Goal: Task Accomplishment & Management: Use online tool/utility

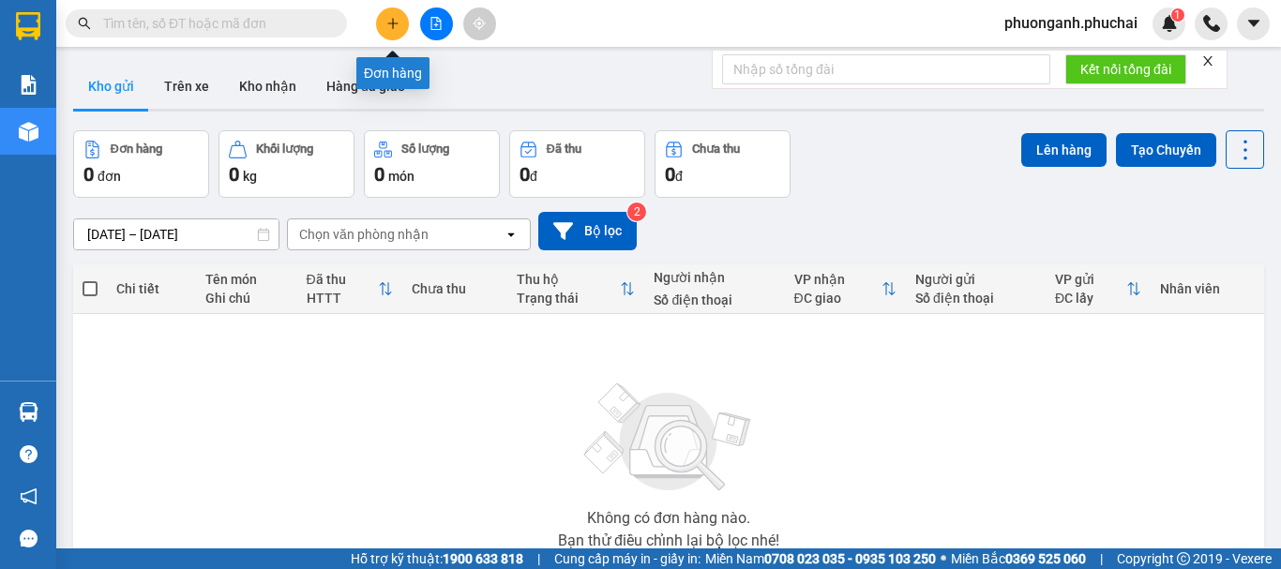
click at [397, 29] on icon "plus" at bounding box center [392, 23] width 13 height 13
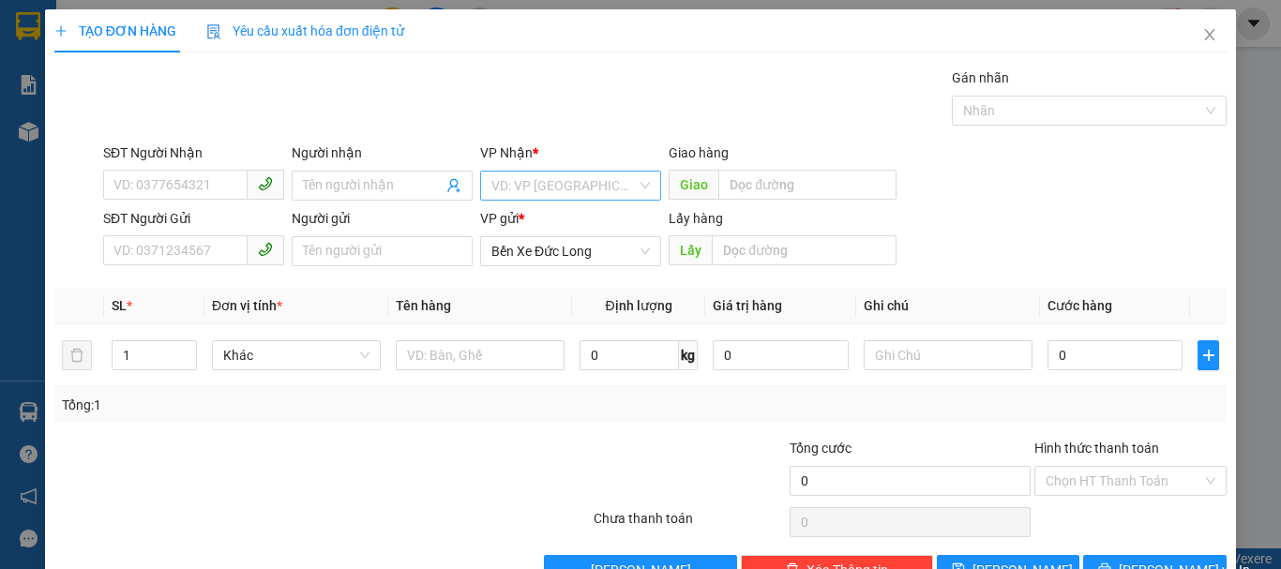
click at [537, 176] on input "search" at bounding box center [563, 186] width 145 height 28
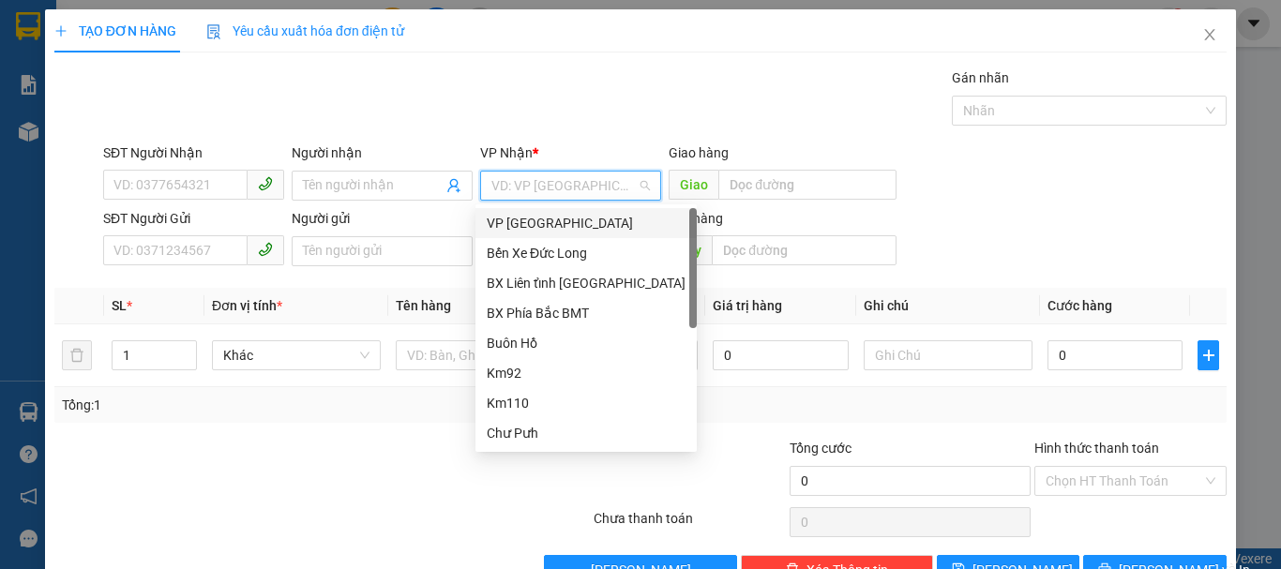
drag, startPoint x: 543, startPoint y: 222, endPoint x: 132, endPoint y: 240, distance: 411.0
click at [542, 224] on div "VP Đà Lạt" at bounding box center [586, 223] width 199 height 21
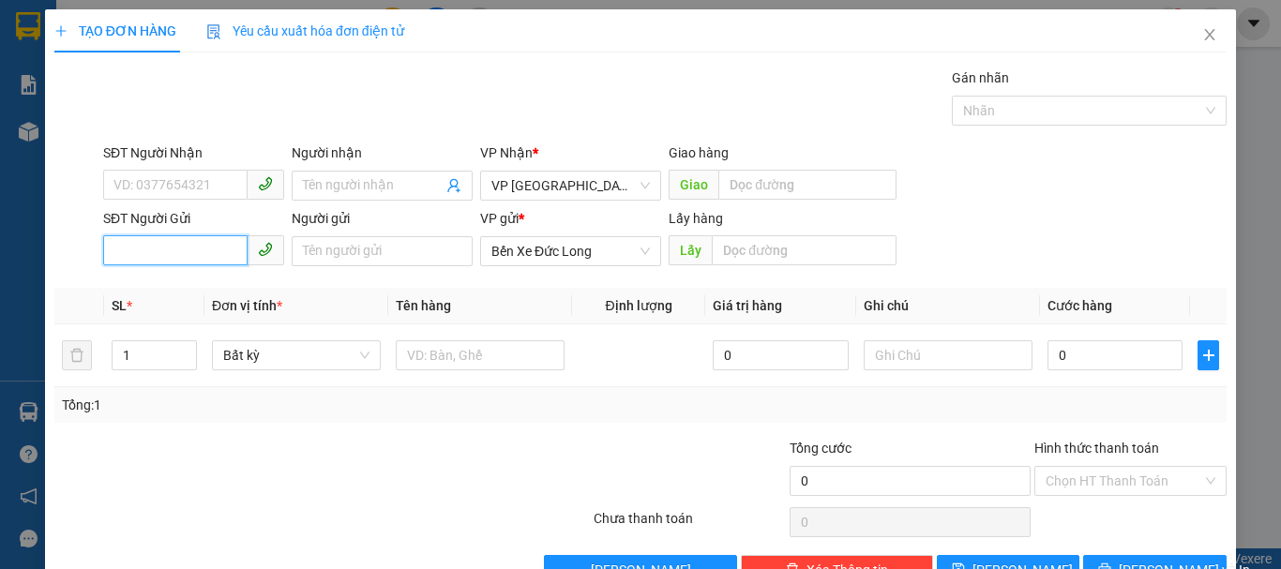
paste input "0948768759"
click at [112, 247] on input "0948768759" at bounding box center [175, 250] width 144 height 30
click at [148, 291] on div "0948768759" at bounding box center [191, 288] width 157 height 21
type input "0948768759"
type input "Cư Né"
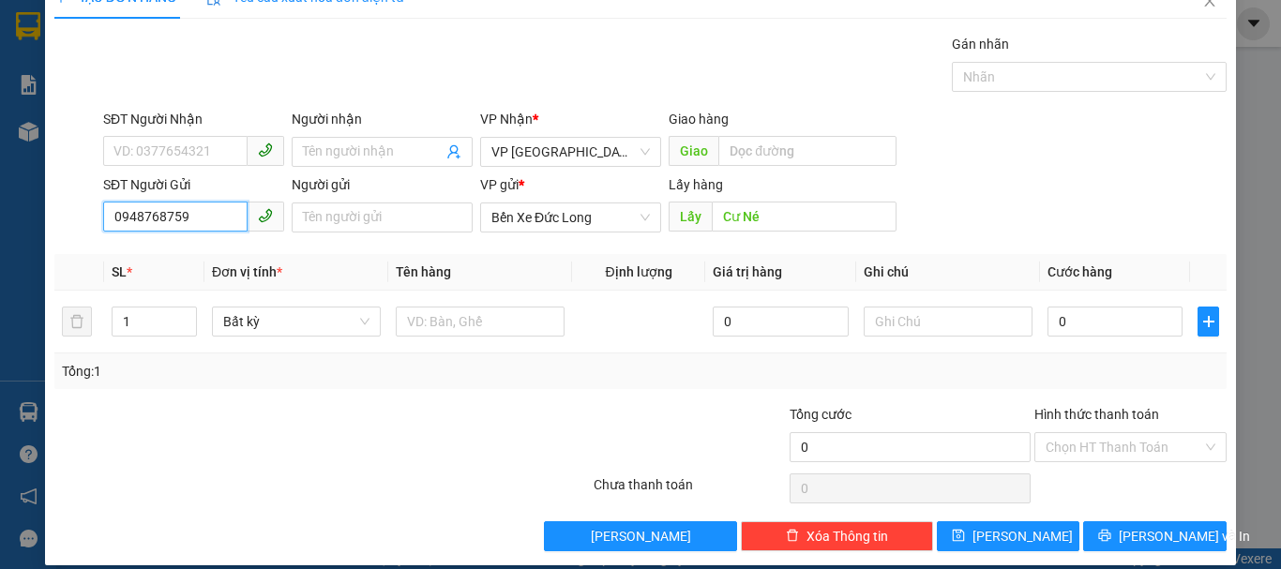
scroll to position [52, 0]
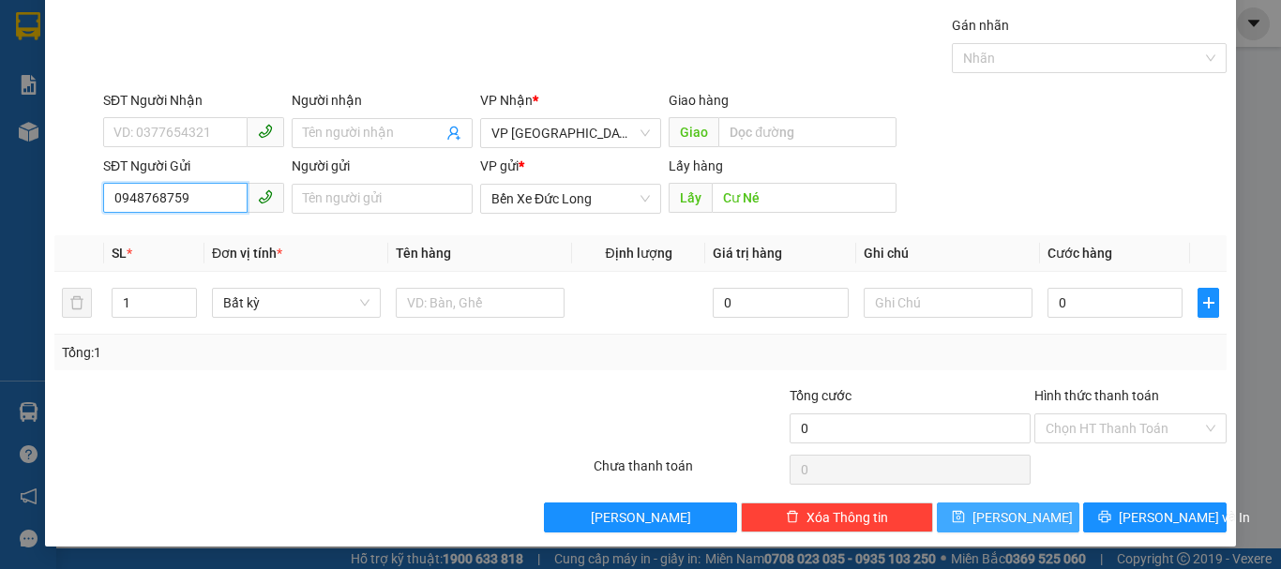
type input "0948768759"
click at [1034, 508] on button "Lưu" at bounding box center [1007, 517] width 143 height 30
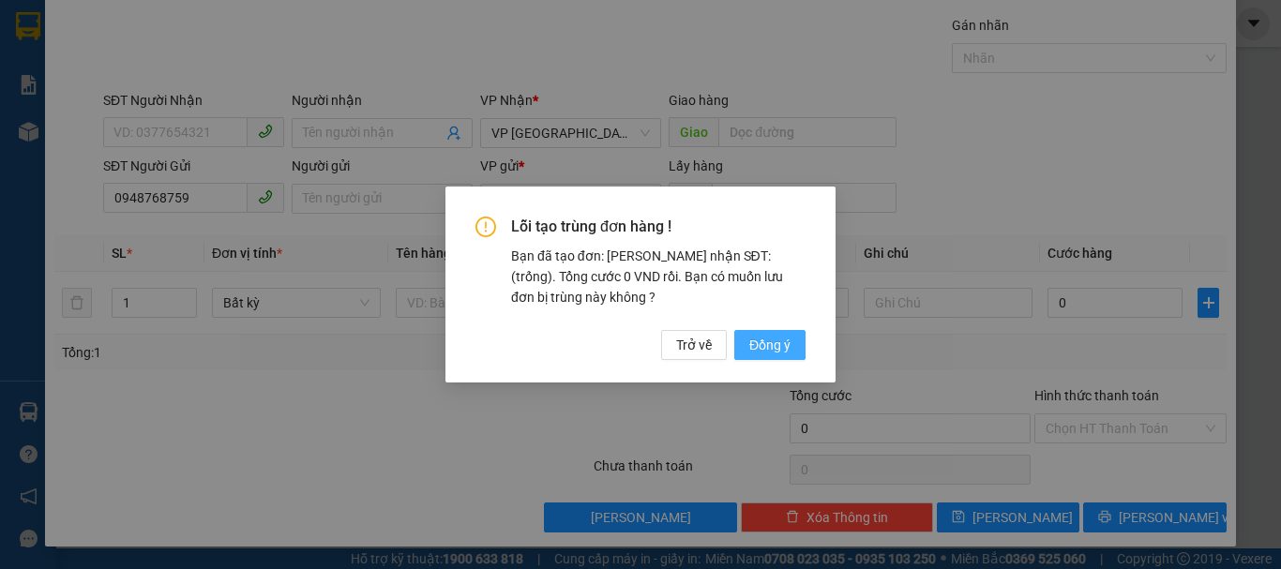
click at [781, 341] on span "Đồng ý" at bounding box center [769, 345] width 41 height 21
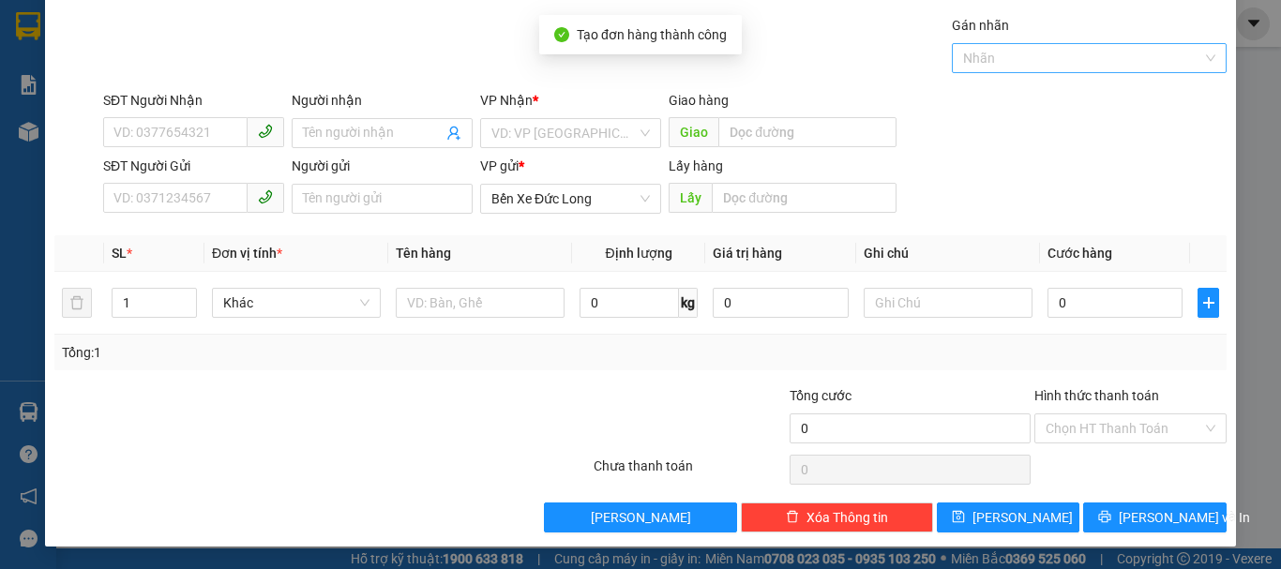
scroll to position [0, 0]
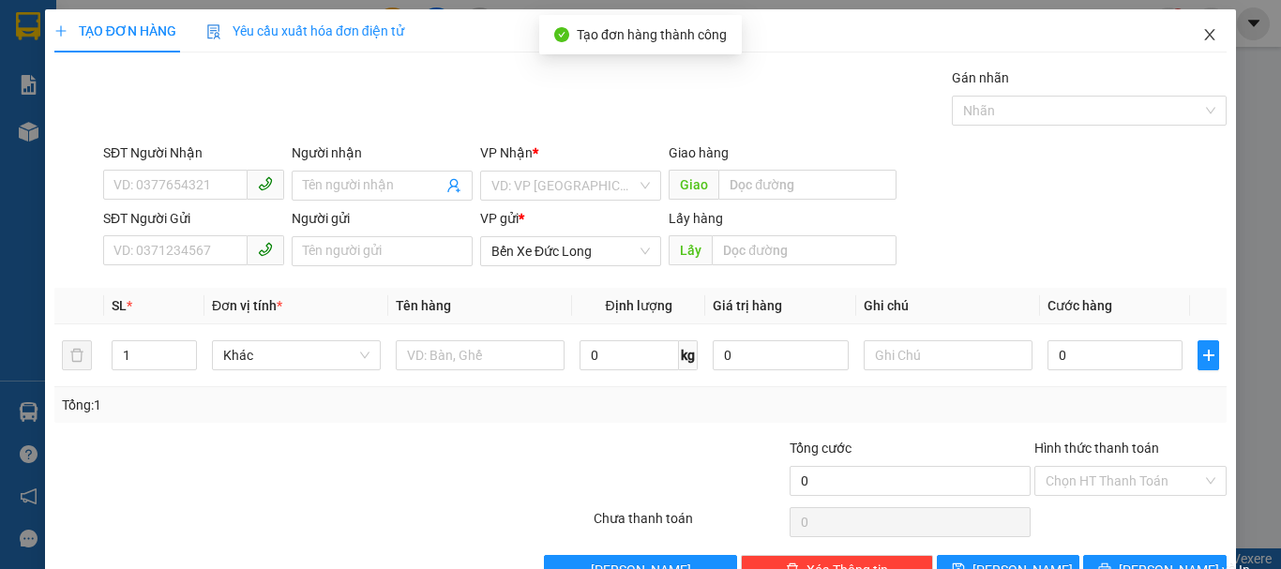
click at [1202, 35] on icon "close" at bounding box center [1209, 34] width 15 height 15
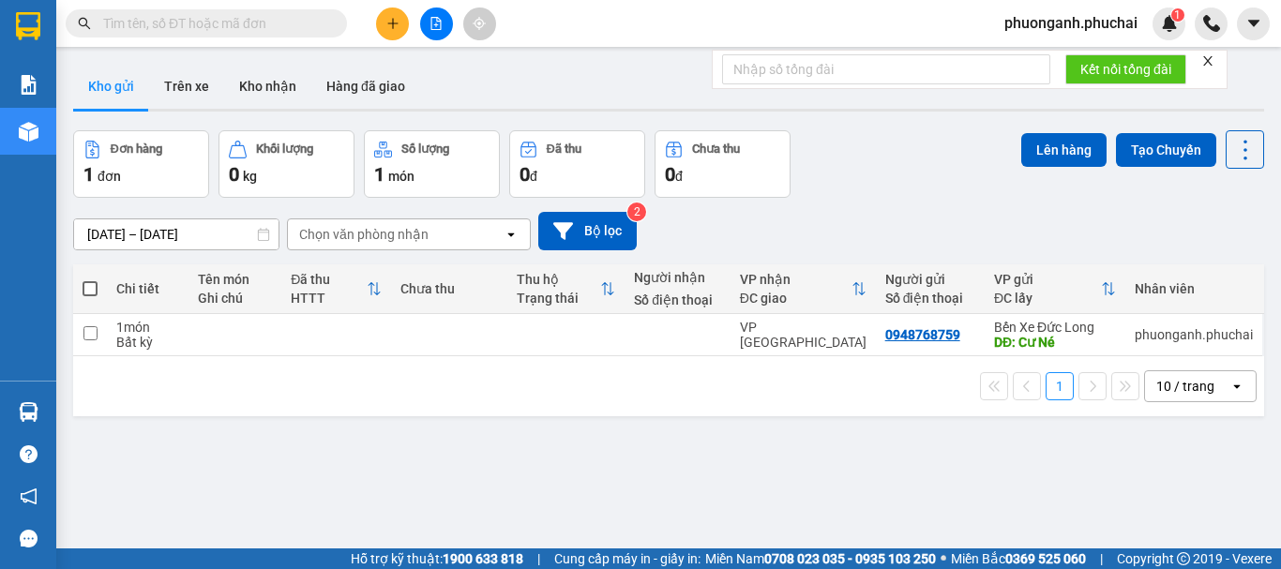
click at [392, 18] on icon "plus" at bounding box center [392, 23] width 13 height 13
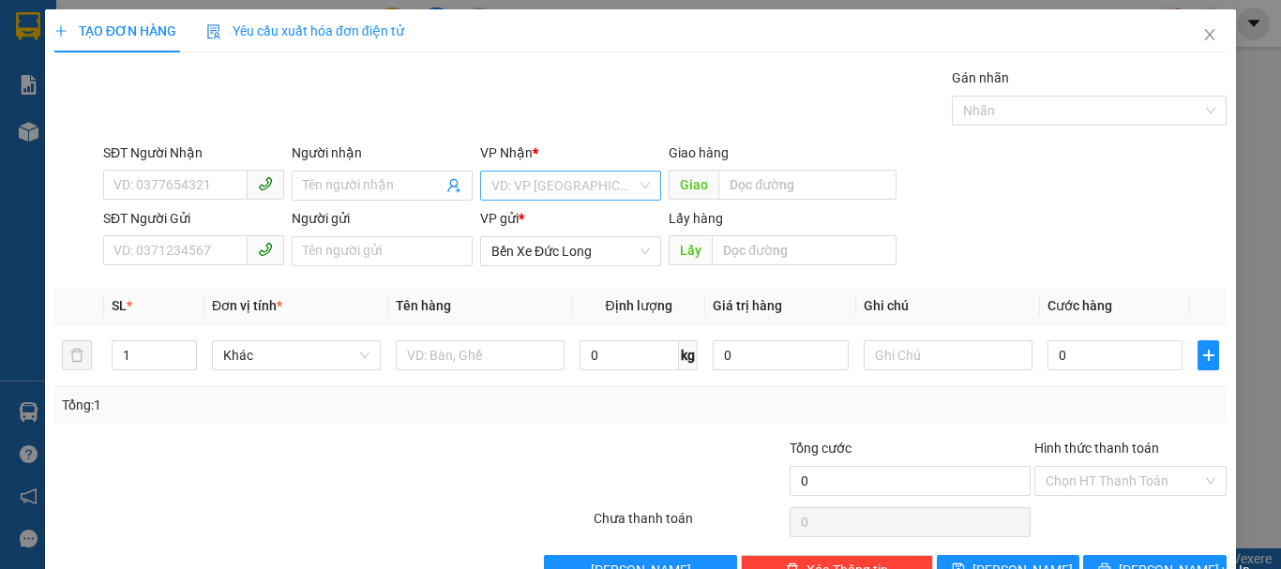
click at [547, 189] on input "search" at bounding box center [563, 186] width 145 height 28
drag, startPoint x: 522, startPoint y: 221, endPoint x: 466, endPoint y: 235, distance: 58.0
click at [518, 225] on div "VP Đà Lạt" at bounding box center [586, 219] width 199 height 17
paste input "0366728776"
type input "0366728776"
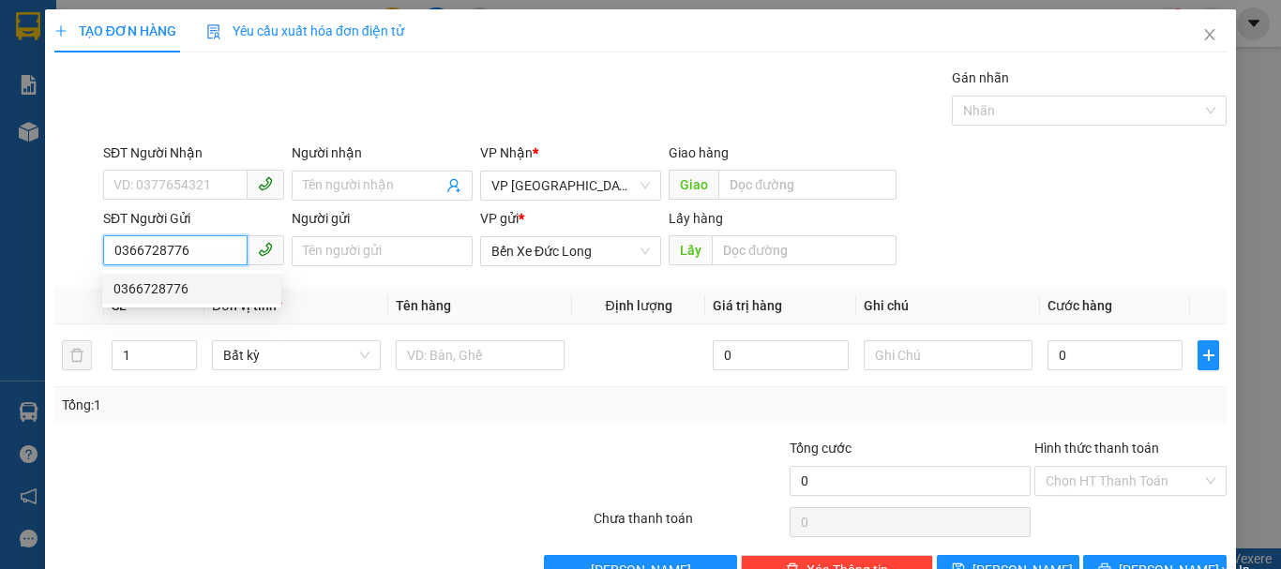
click at [112, 244] on input "0366728776" at bounding box center [175, 250] width 144 height 30
click at [133, 280] on div "0366728776" at bounding box center [191, 288] width 157 height 21
type input "Chư Sê"
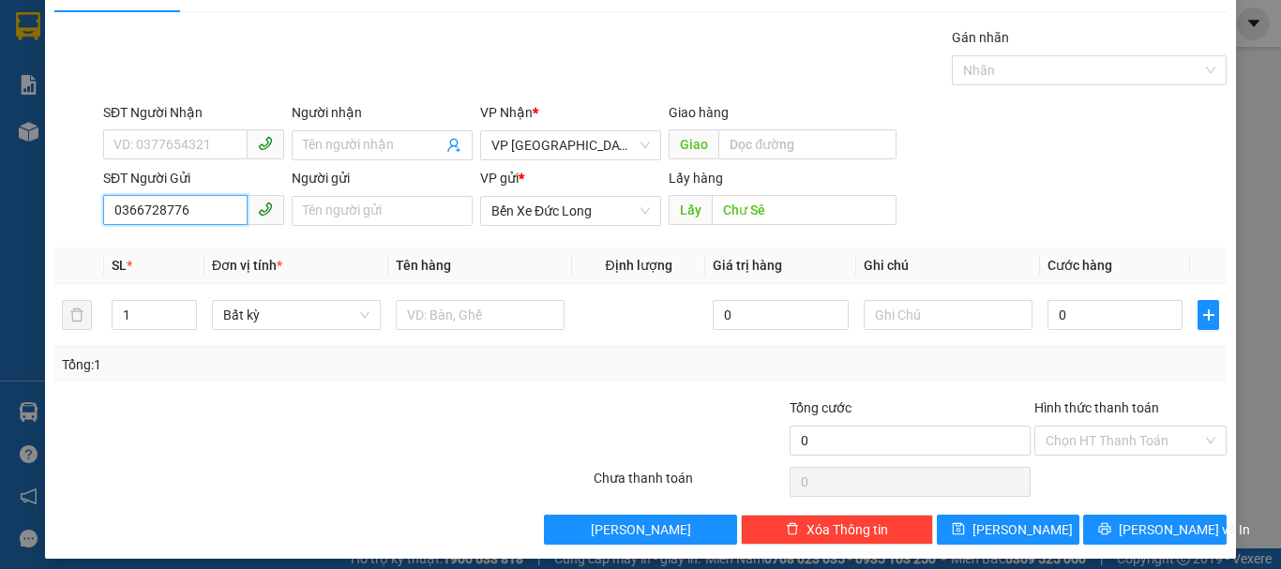
scroll to position [52, 0]
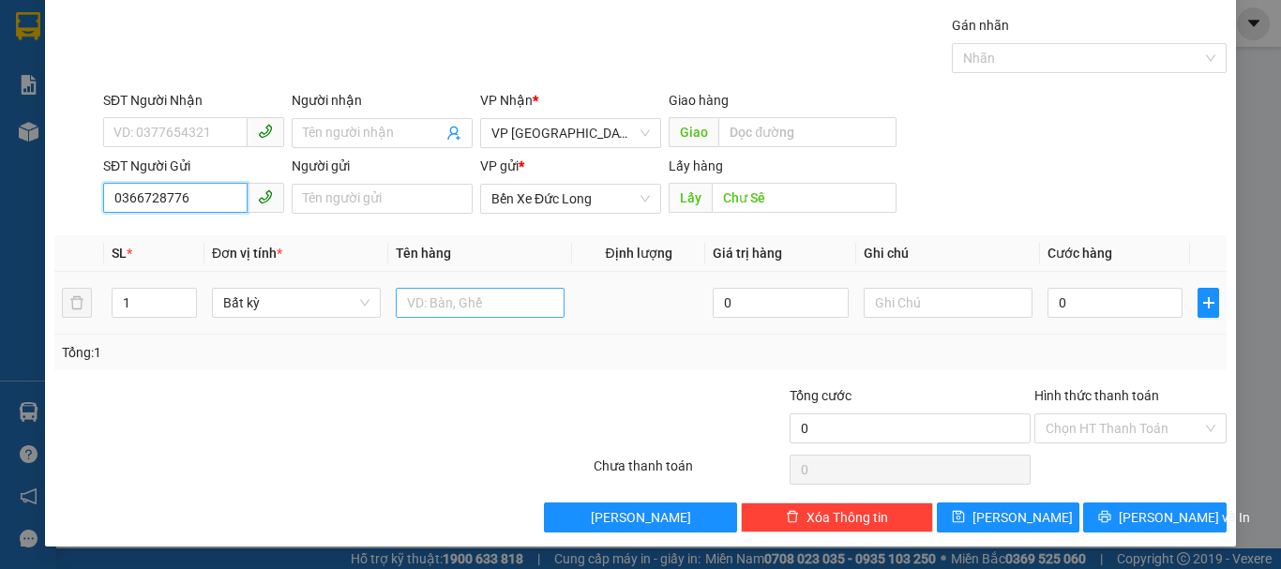
type input "0366728776"
click at [465, 308] on input "text" at bounding box center [480, 303] width 169 height 30
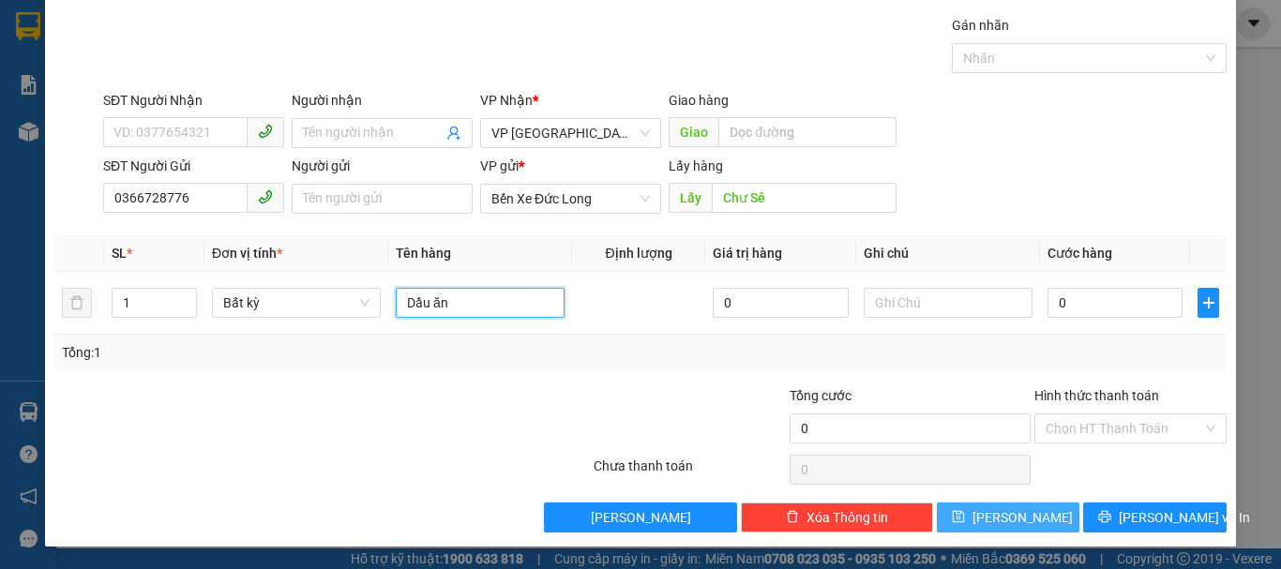
type input "Dầu ăn"
click at [1035, 513] on button "Lưu" at bounding box center [1007, 517] width 143 height 30
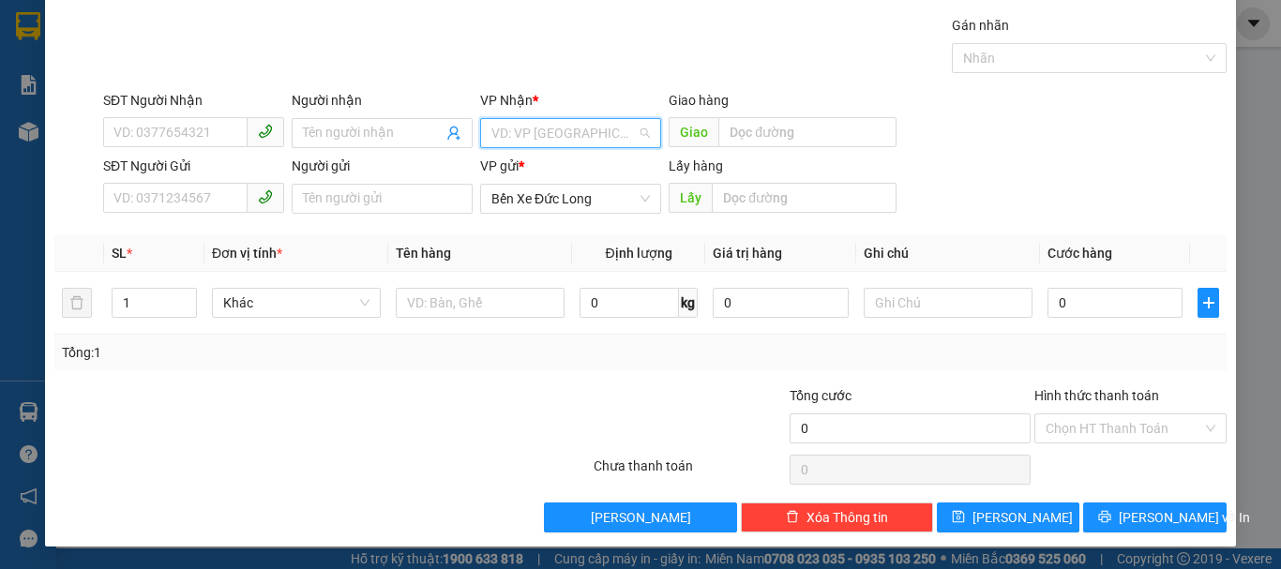
click at [540, 125] on input "search" at bounding box center [563, 133] width 145 height 28
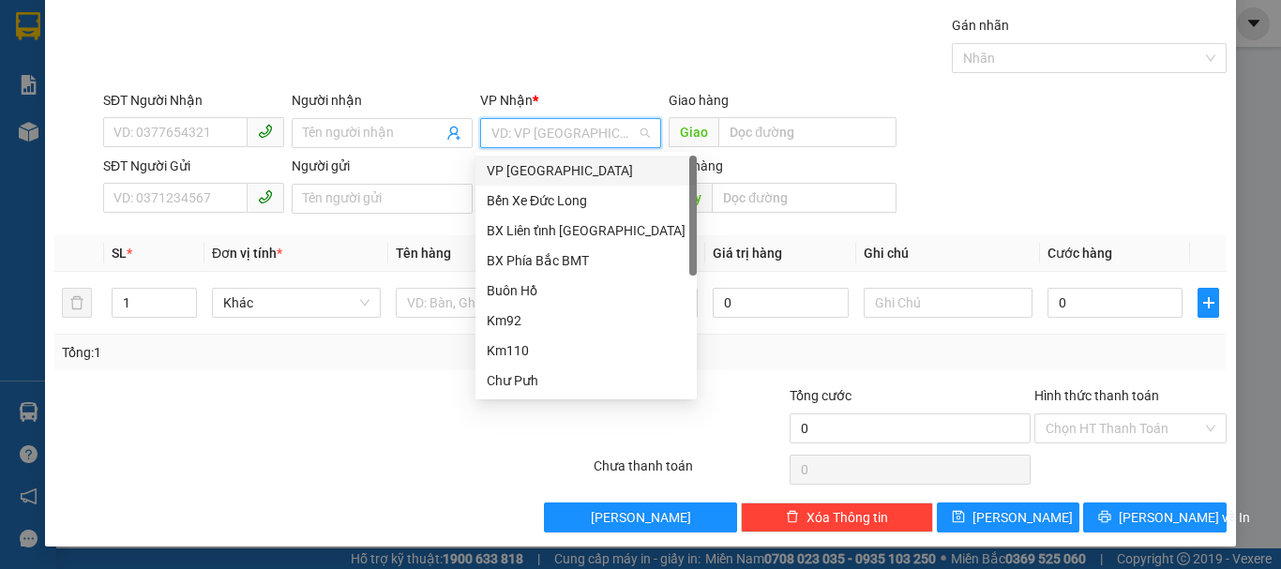
drag, startPoint x: 511, startPoint y: 171, endPoint x: 223, endPoint y: 227, distance: 293.2
click at [509, 174] on div "VP Đà Lạt" at bounding box center [586, 170] width 199 height 21
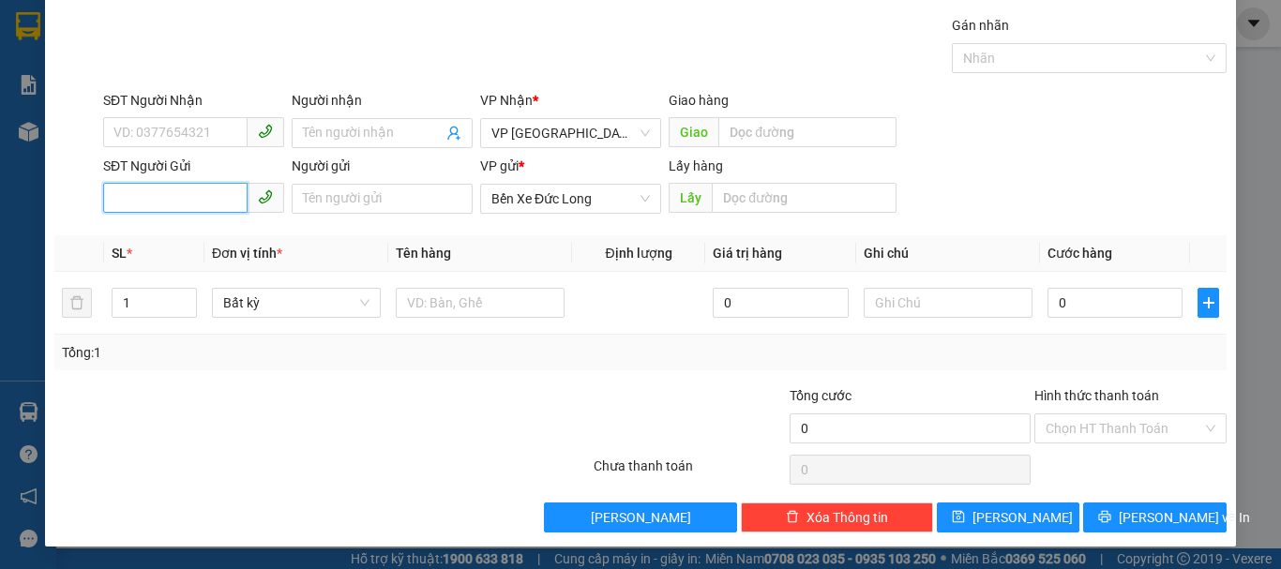
click at [173, 193] on input "SĐT Người Gửi" at bounding box center [175, 198] width 144 height 30
paste input "0336479467"
click at [189, 195] on input "0336479467" at bounding box center [175, 198] width 144 height 30
click at [112, 191] on input "0336479467" at bounding box center [175, 198] width 144 height 30
type input "0336479467"
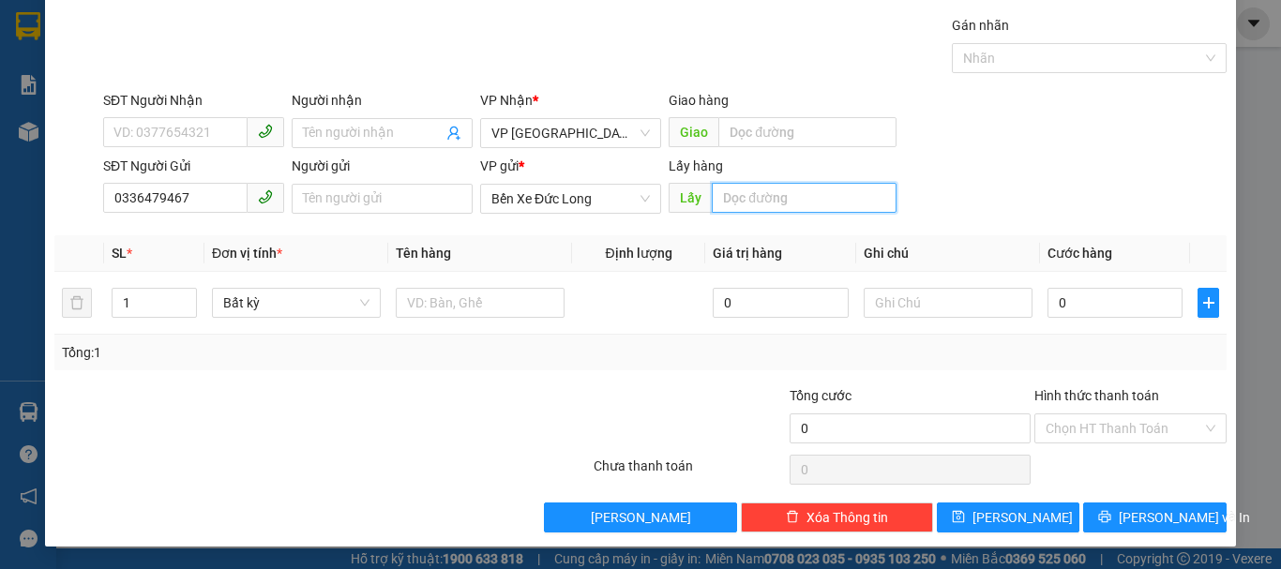
click at [764, 183] on input "text" at bounding box center [803, 198] width 185 height 30
type input "Buôn Hồ"
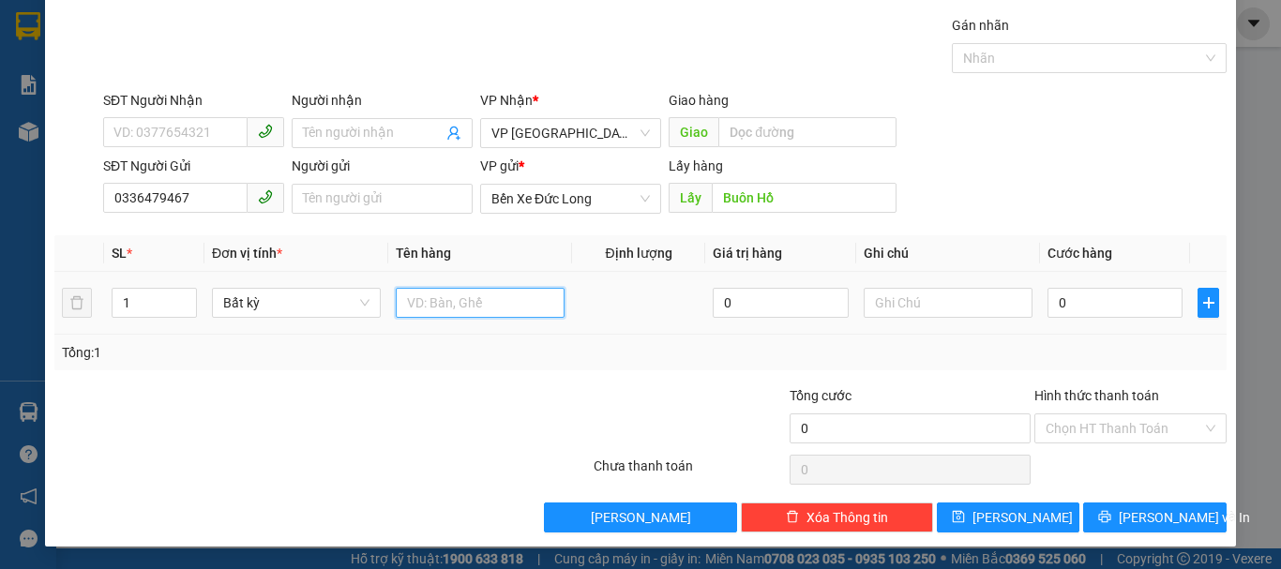
click at [494, 306] on input "text" at bounding box center [480, 303] width 169 height 30
type input "Máy Bơm + sầu riêng"
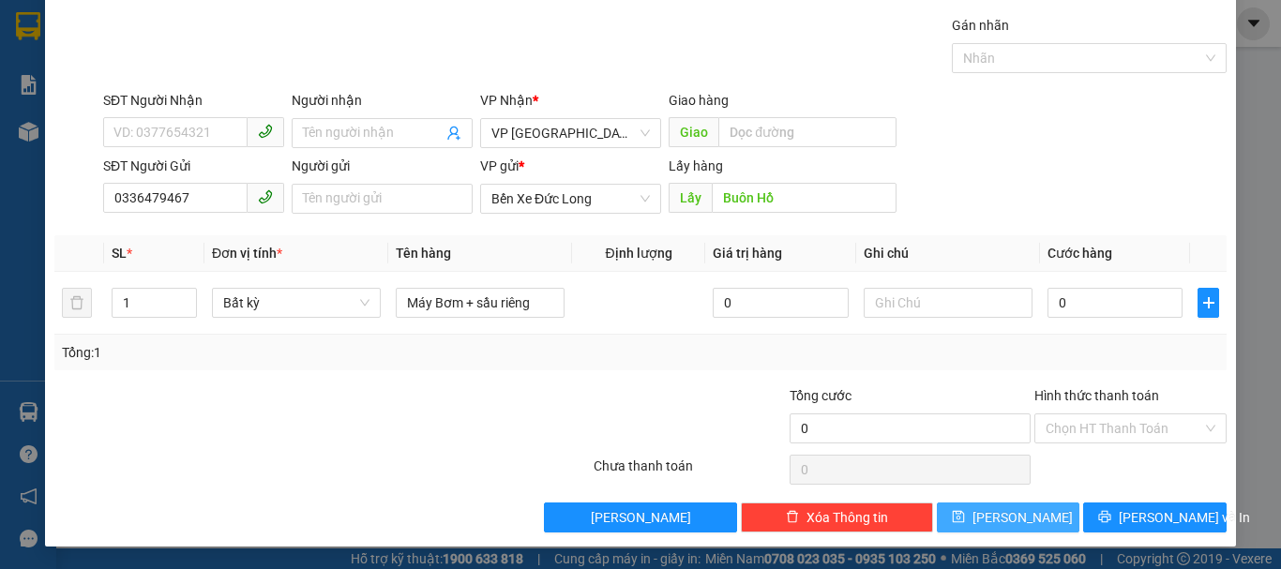
click at [996, 518] on span "Lưu" at bounding box center [1022, 517] width 100 height 21
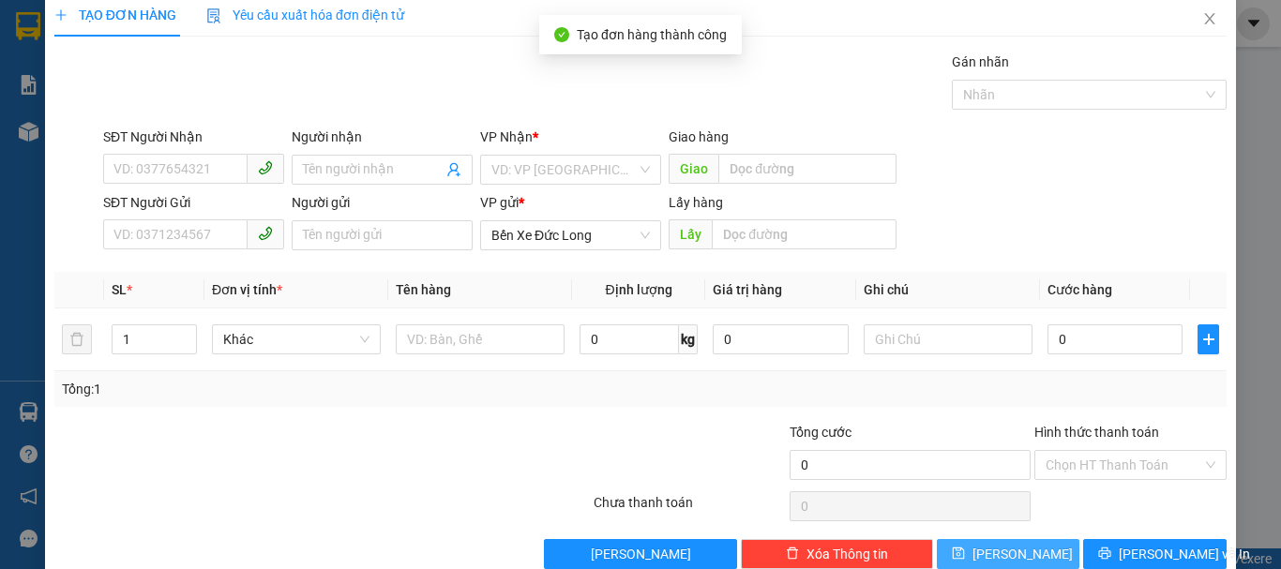
scroll to position [0, 0]
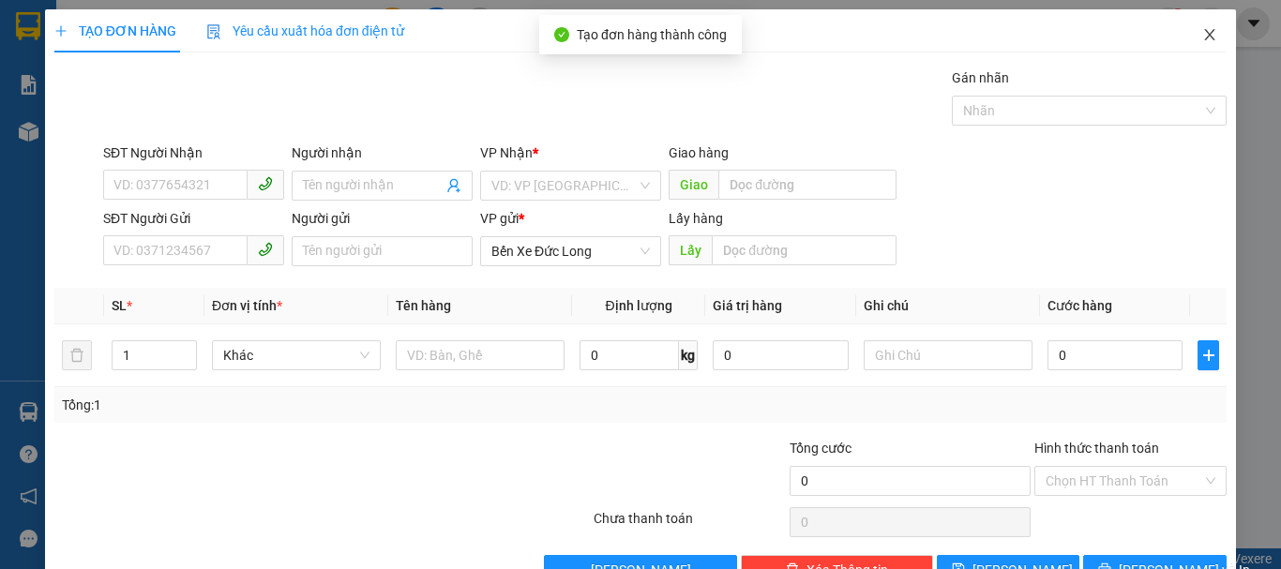
click at [1202, 31] on icon "close" at bounding box center [1209, 34] width 15 height 15
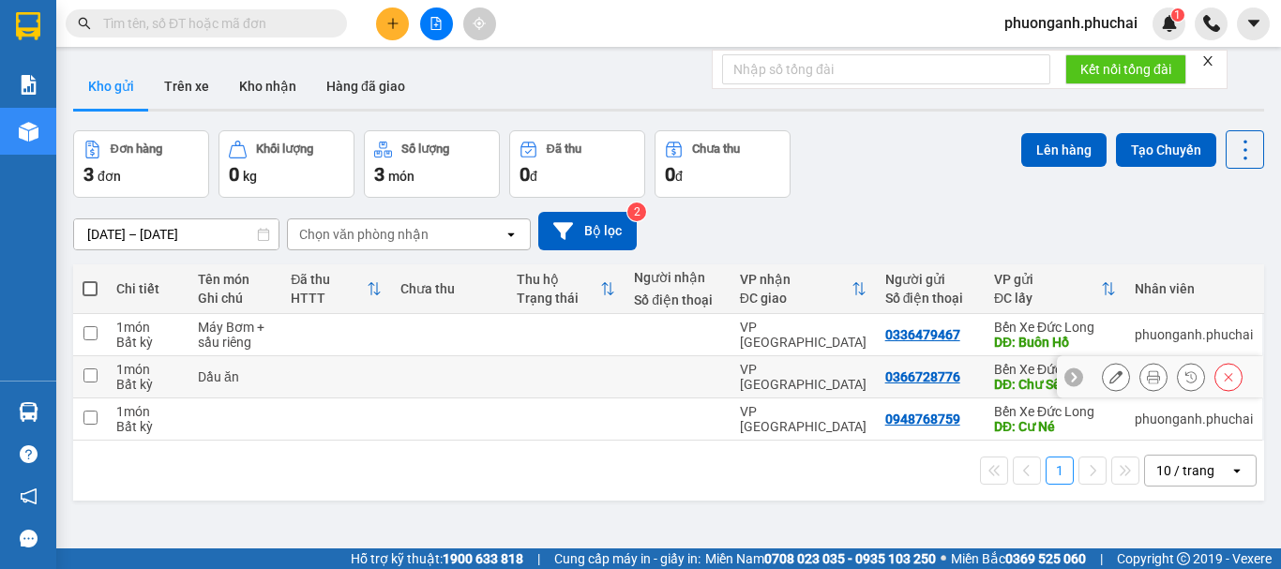
click at [143, 377] on div "Bất kỳ" at bounding box center [147, 384] width 63 height 15
checkbox input "true"
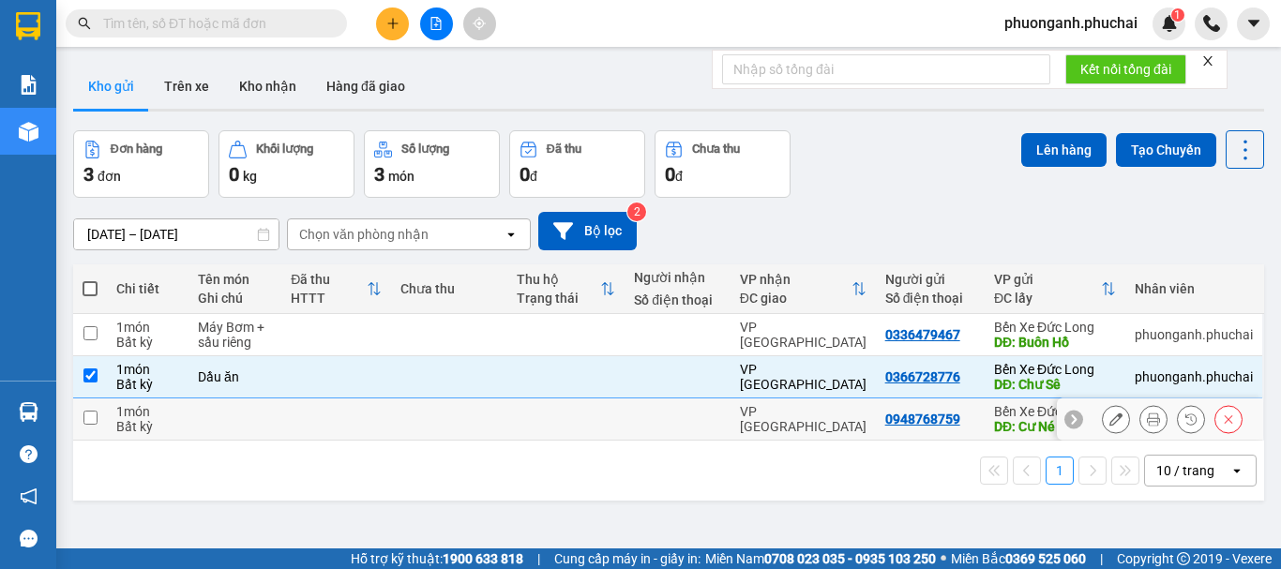
click at [120, 416] on div "1 món" at bounding box center [147, 411] width 63 height 15
checkbox input "true"
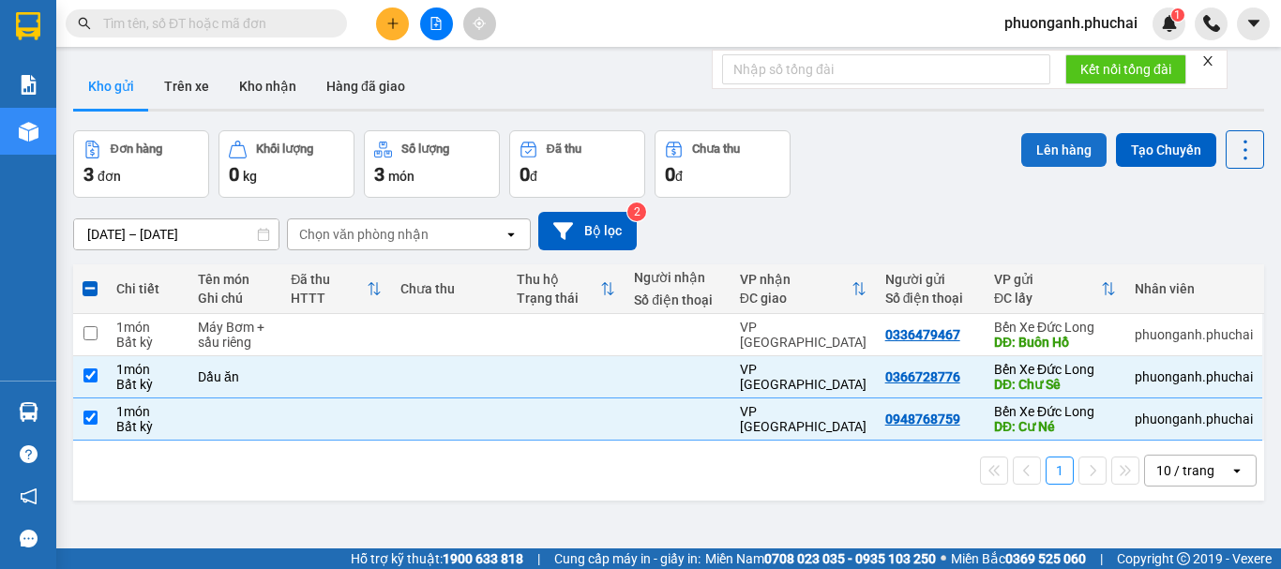
click at [1039, 150] on button "Lên hàng" at bounding box center [1063, 150] width 85 height 34
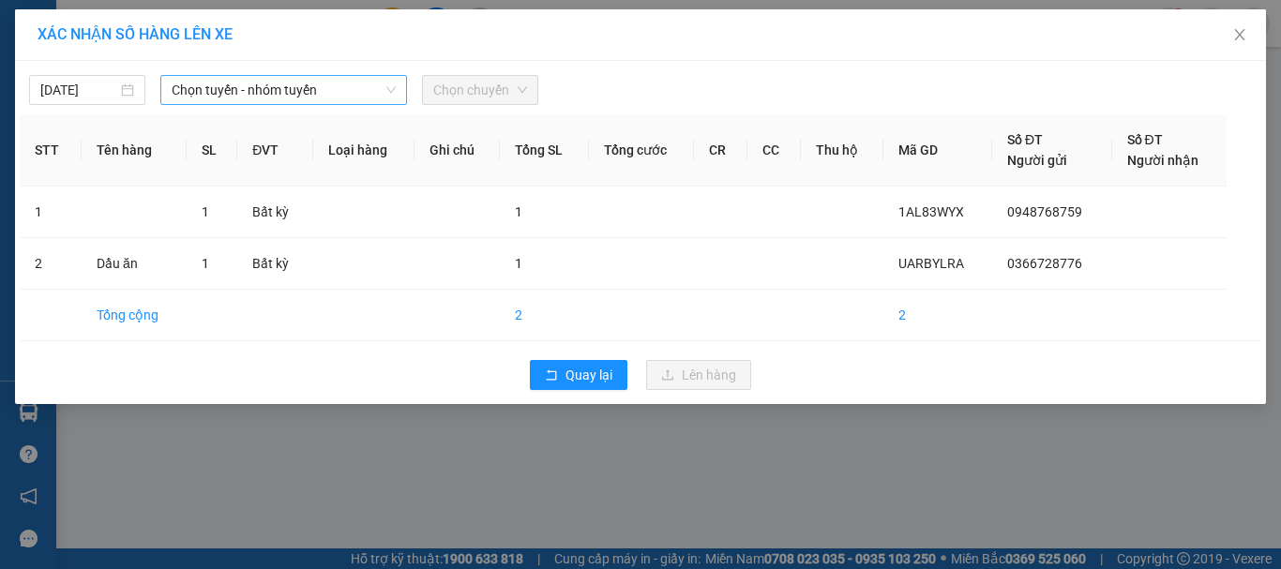
click at [327, 94] on span "Chọn tuyến - nhóm tuyến" at bounding box center [284, 90] width 224 height 28
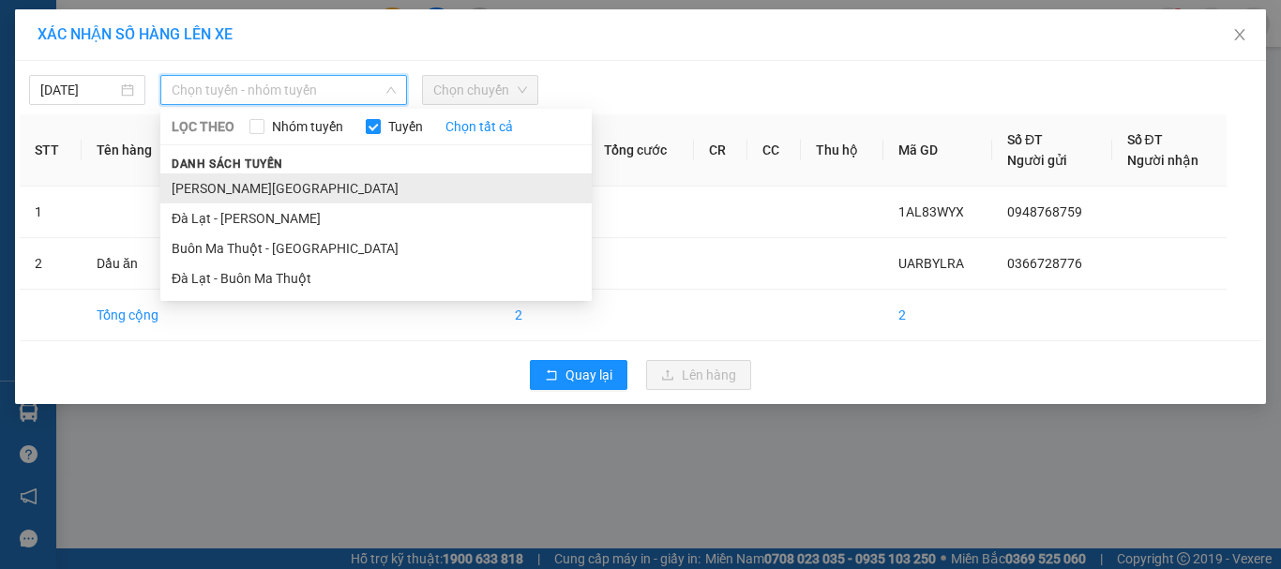
click at [218, 181] on li "Gia Lai - Đà Lạt" at bounding box center [375, 188] width 431 height 30
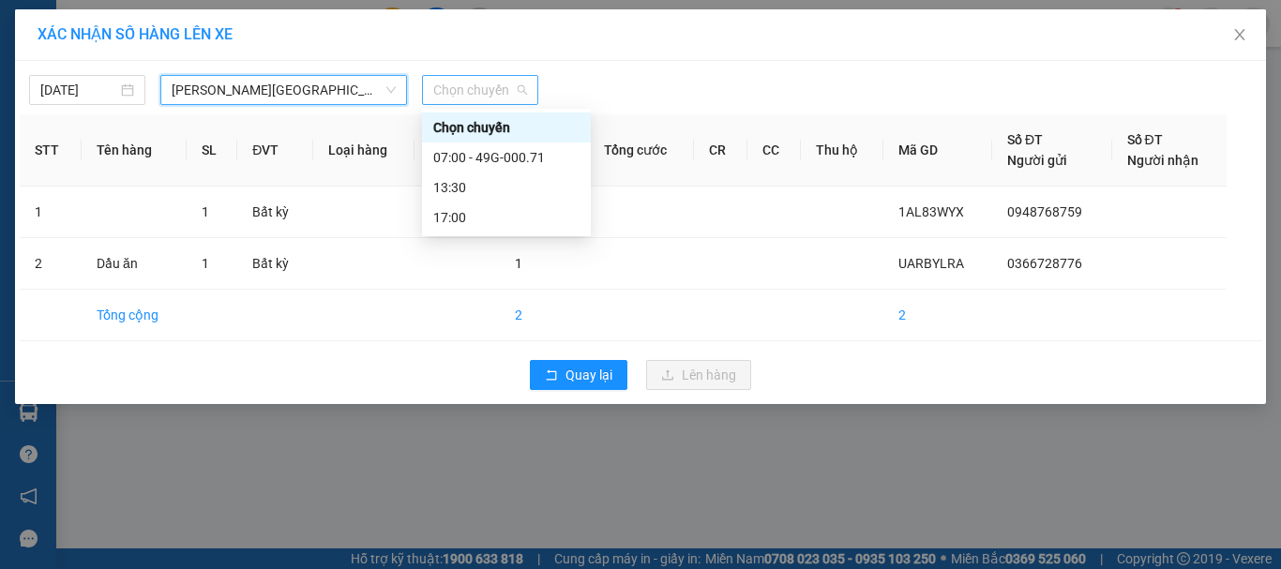
click at [457, 91] on span "Chọn chuyến" at bounding box center [480, 90] width 94 height 28
click at [474, 154] on div "07:00 - 49G-000.71" at bounding box center [506, 157] width 146 height 21
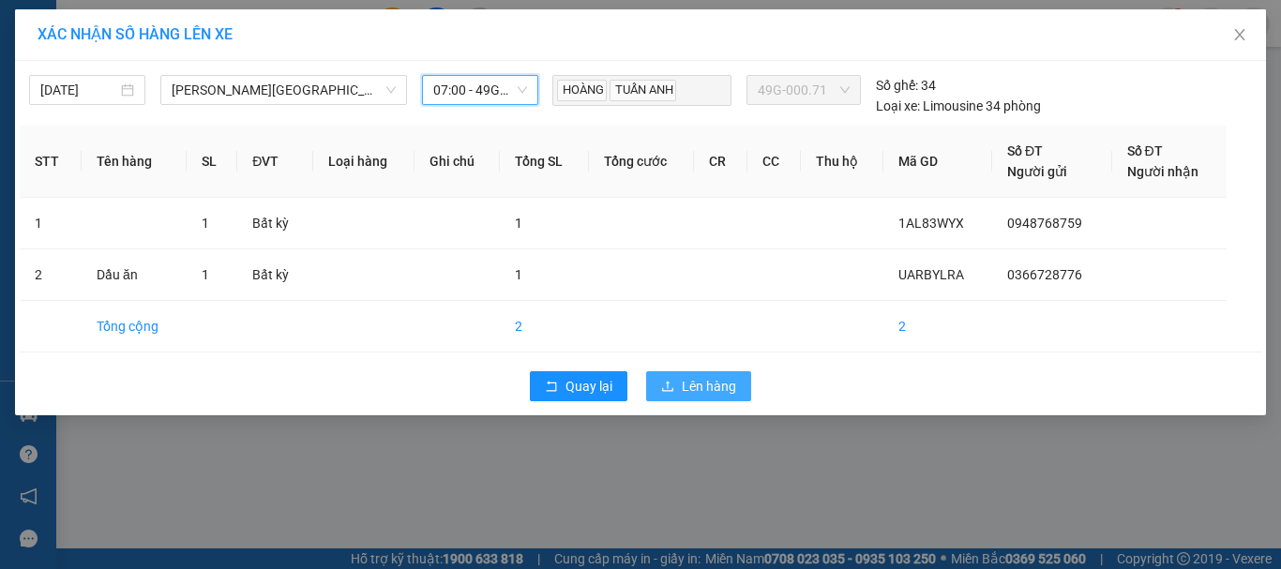
click at [707, 387] on span "Lên hàng" at bounding box center [708, 386] width 54 height 21
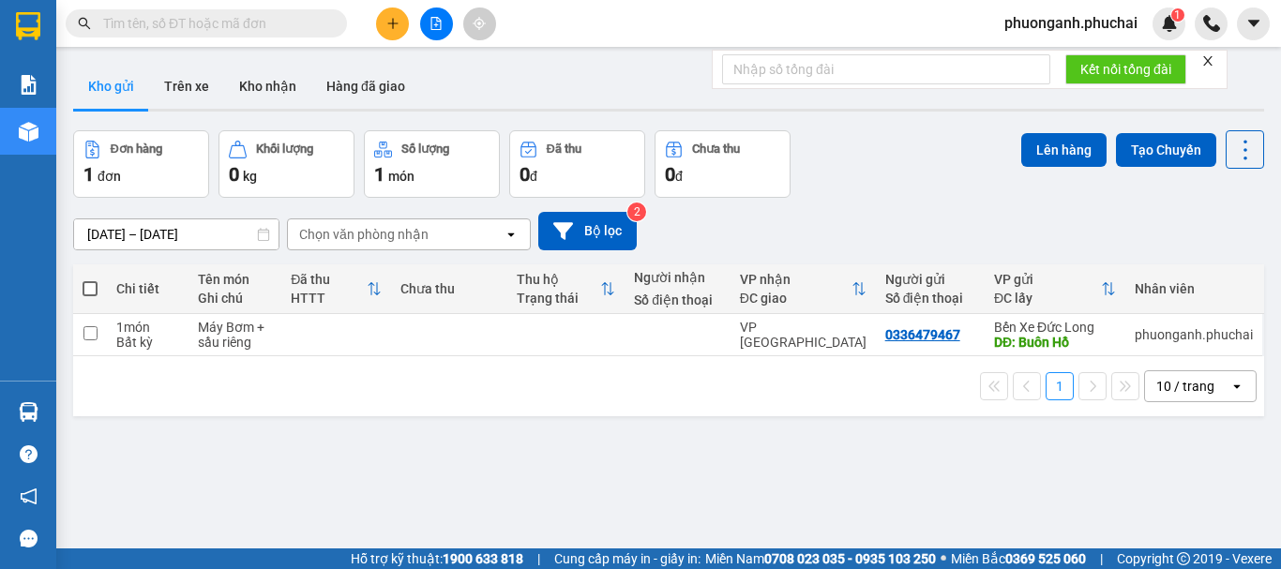
click at [440, 23] on icon "file-add" at bounding box center [435, 23] width 13 height 13
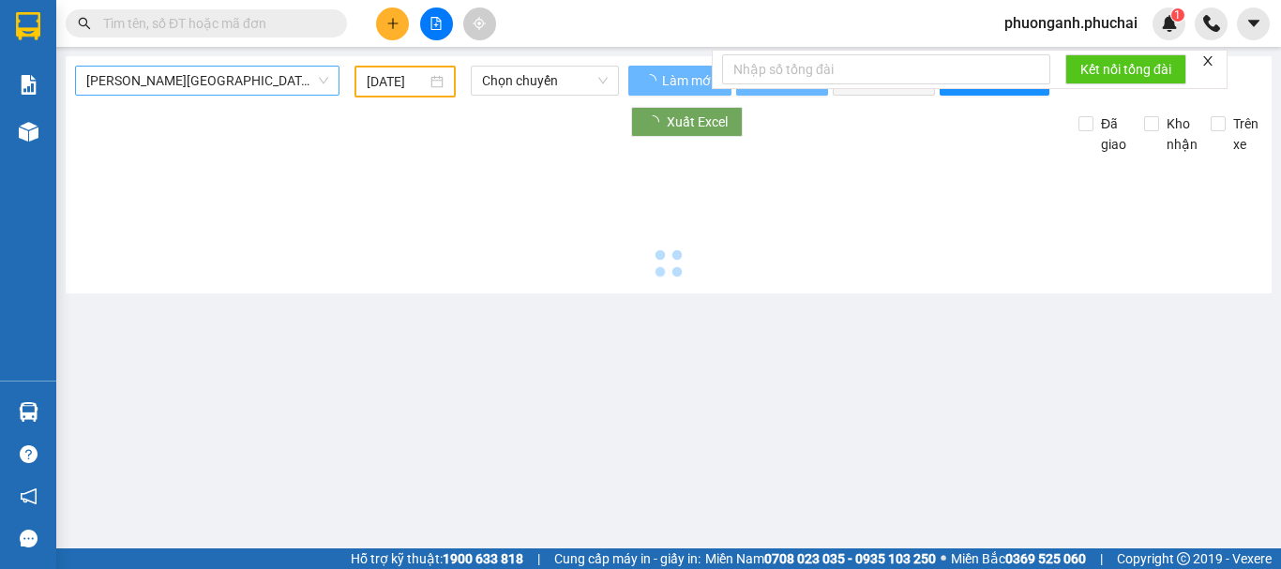
click at [215, 88] on span "Gia Lai - Đà Lạt" at bounding box center [207, 81] width 242 height 28
type input "12/10/2025"
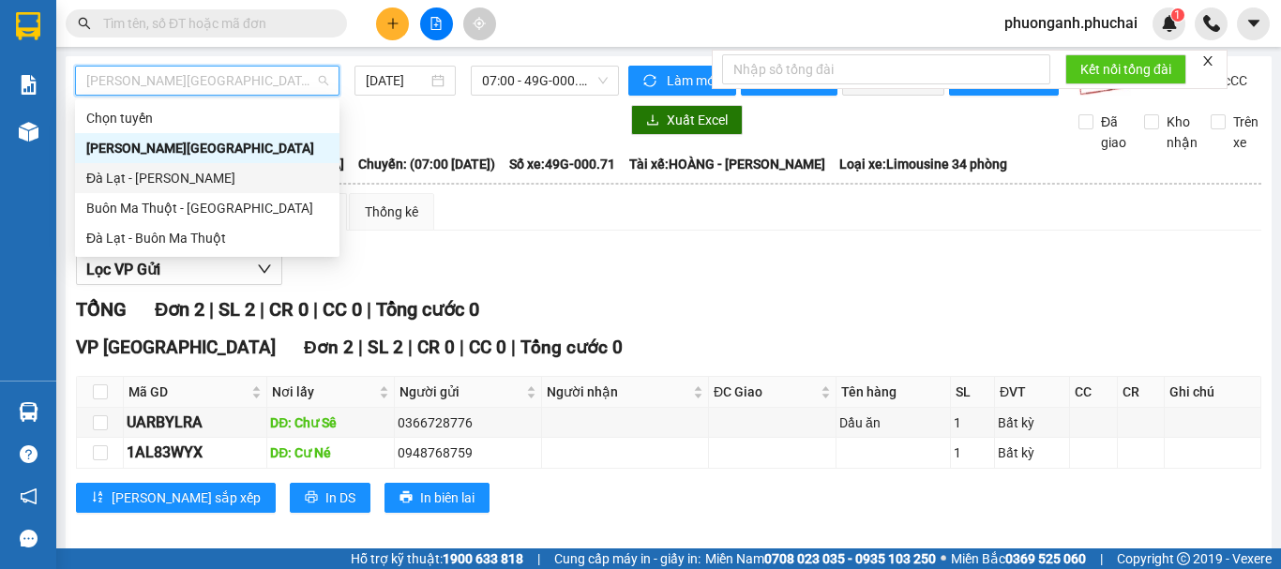
drag, startPoint x: 129, startPoint y: 176, endPoint x: 254, endPoint y: 143, distance: 128.9
click at [136, 175] on div "Đà Lạt - Gia Lai" at bounding box center [207, 178] width 242 height 21
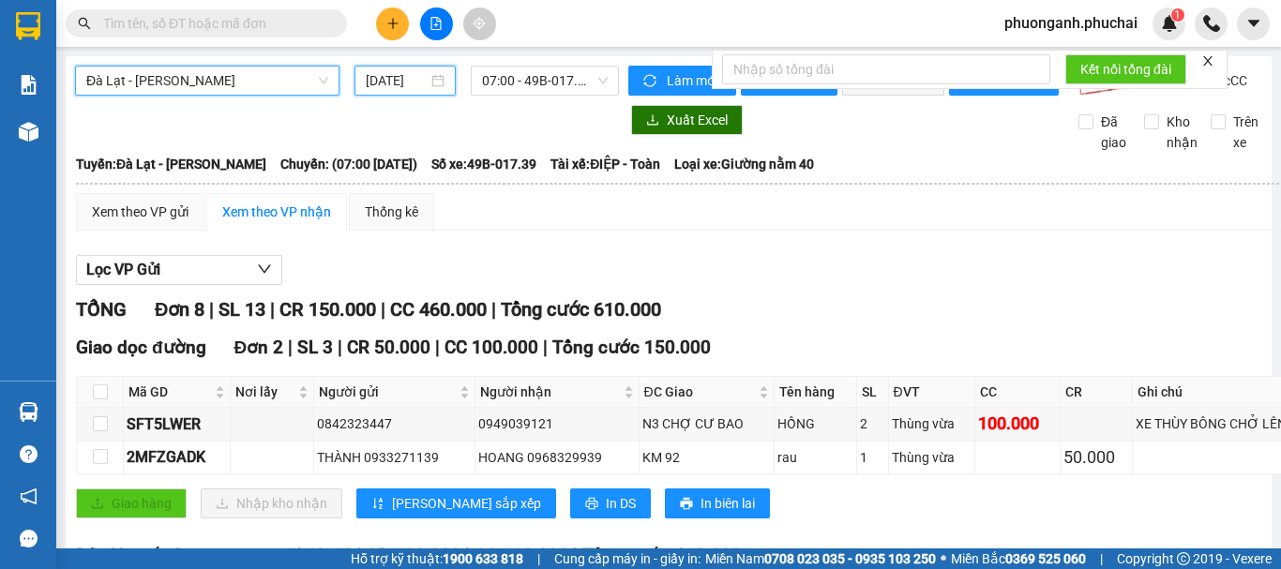
drag, startPoint x: 400, startPoint y: 80, endPoint x: 403, endPoint y: 112, distance: 32.0
click at [400, 82] on input "12/10/2025" at bounding box center [397, 80] width 62 height 21
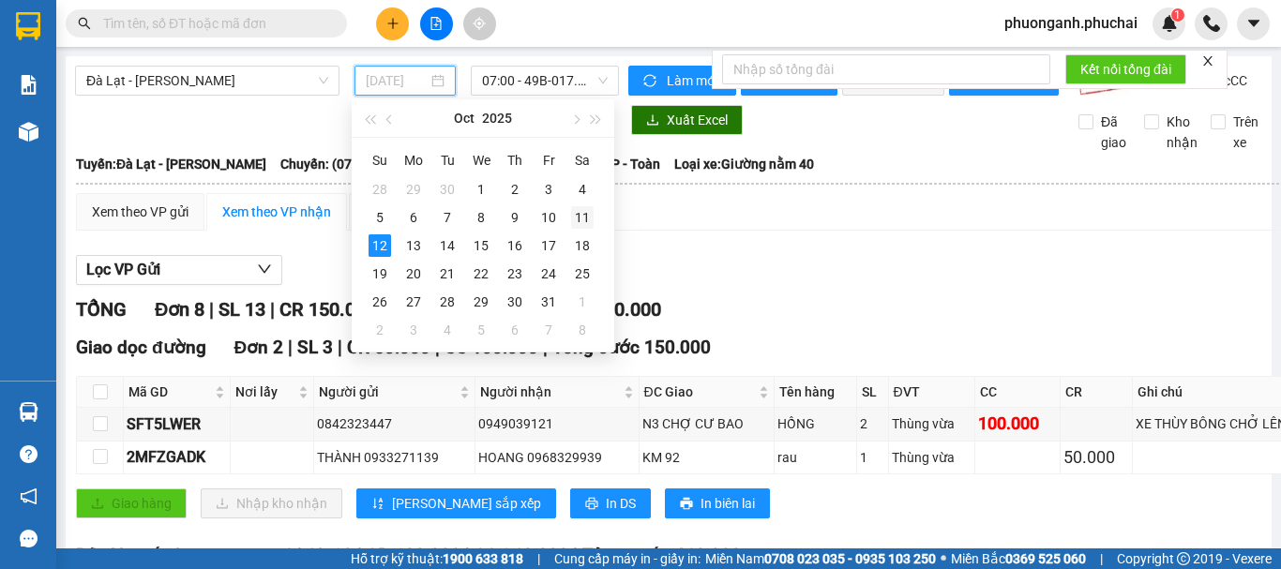
click at [585, 218] on div "11" at bounding box center [582, 217] width 22 height 22
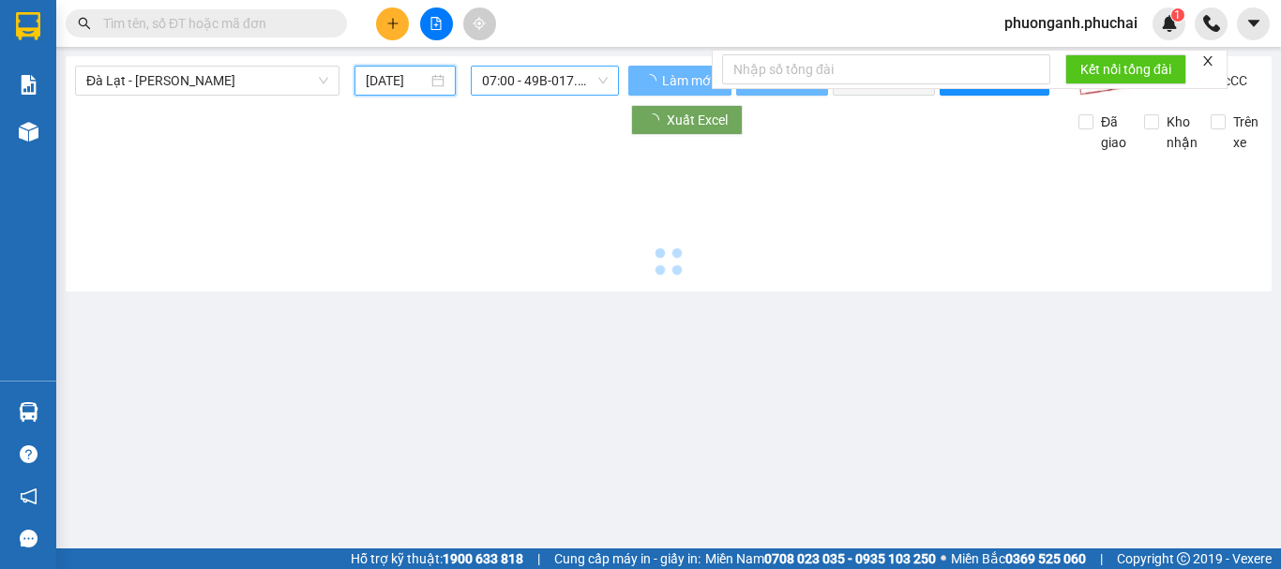
type input "11/10/2025"
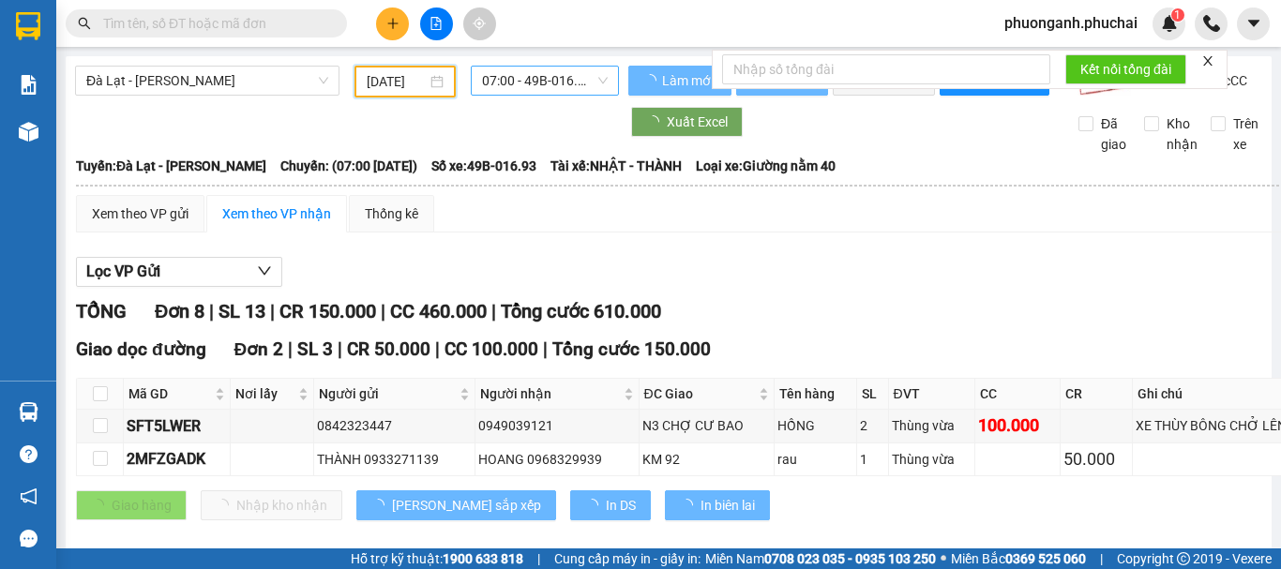
click at [545, 80] on span "07:00 - 49B-016.93" at bounding box center [545, 81] width 126 height 28
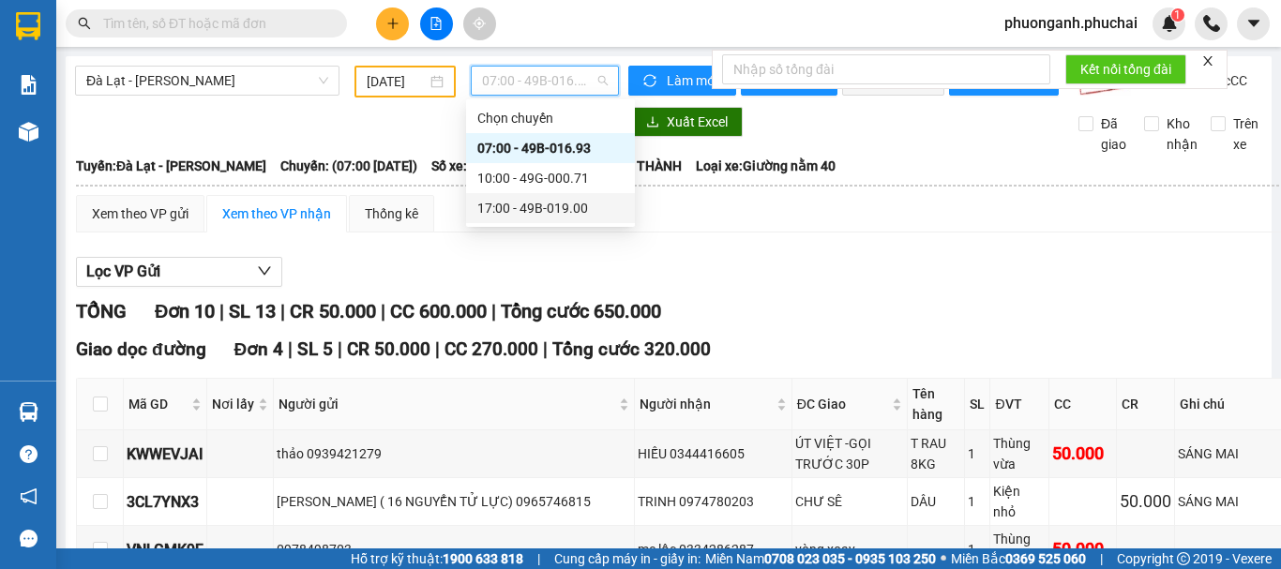
click at [540, 207] on div "17:00 - 49B-019.00" at bounding box center [550, 208] width 146 height 21
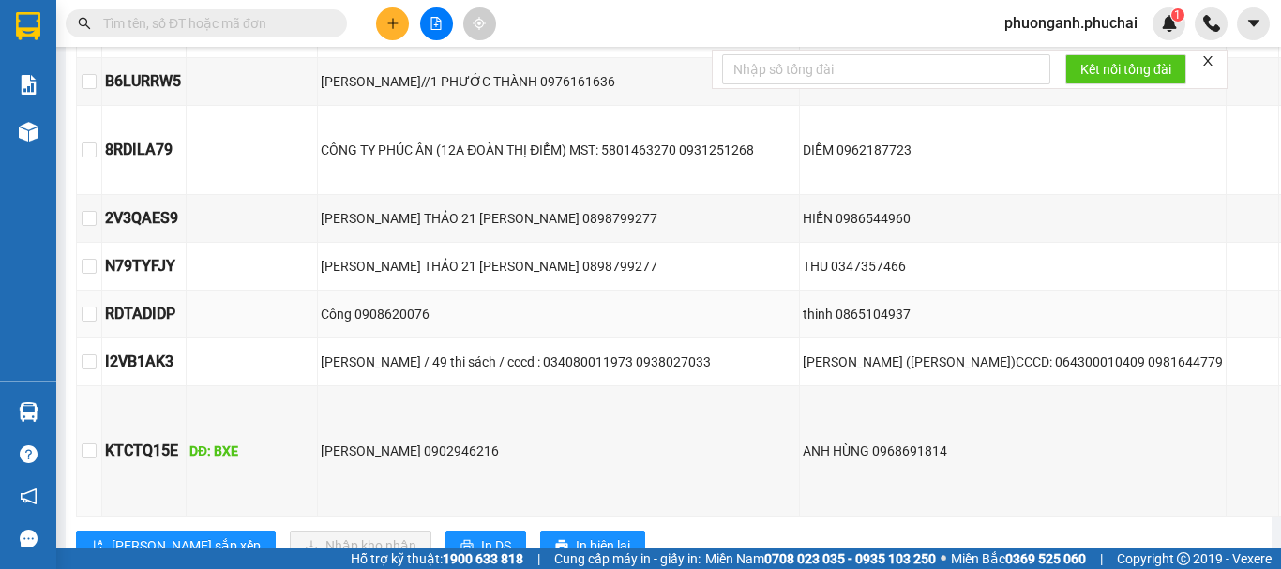
scroll to position [656, 0]
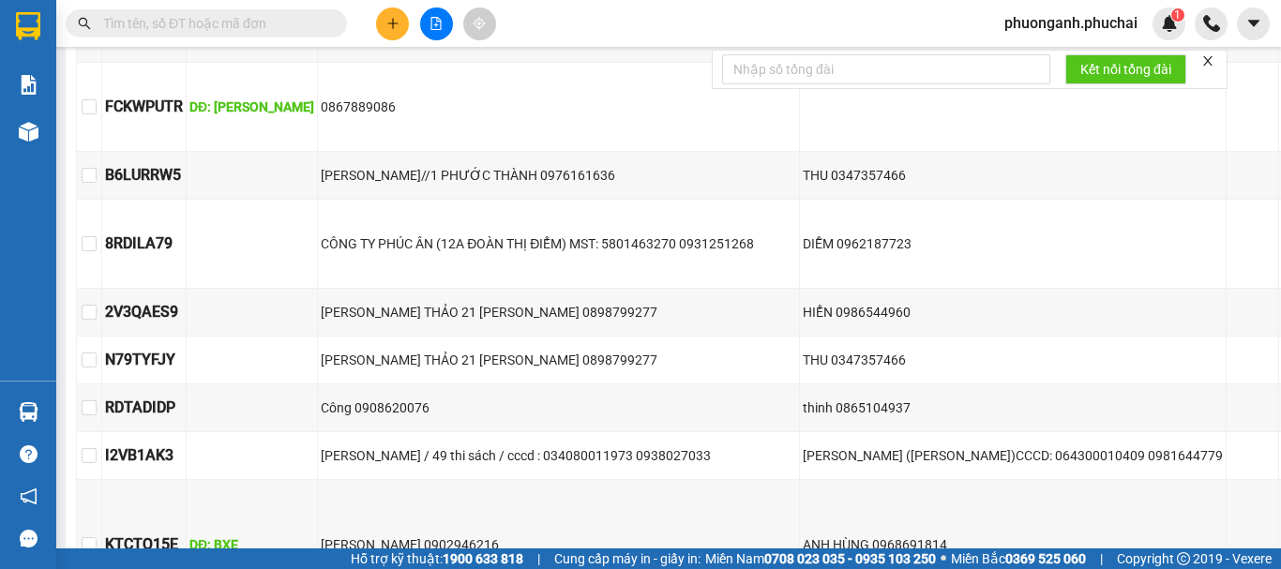
click at [386, 21] on icon "plus" at bounding box center [392, 23] width 13 height 13
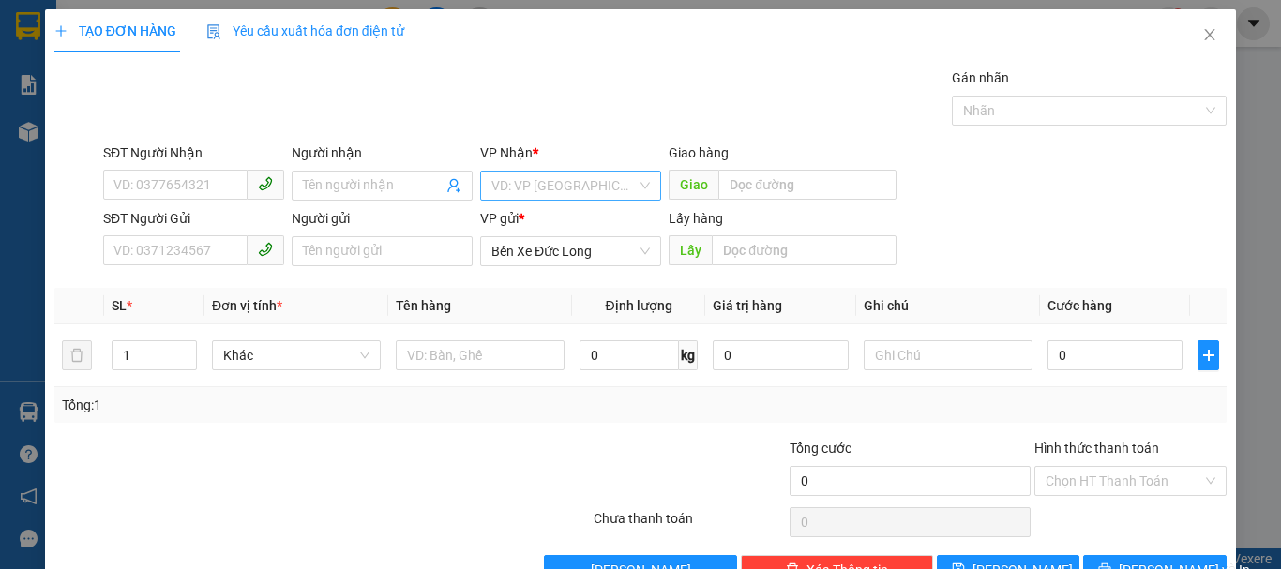
click at [553, 172] on input "search" at bounding box center [563, 186] width 145 height 28
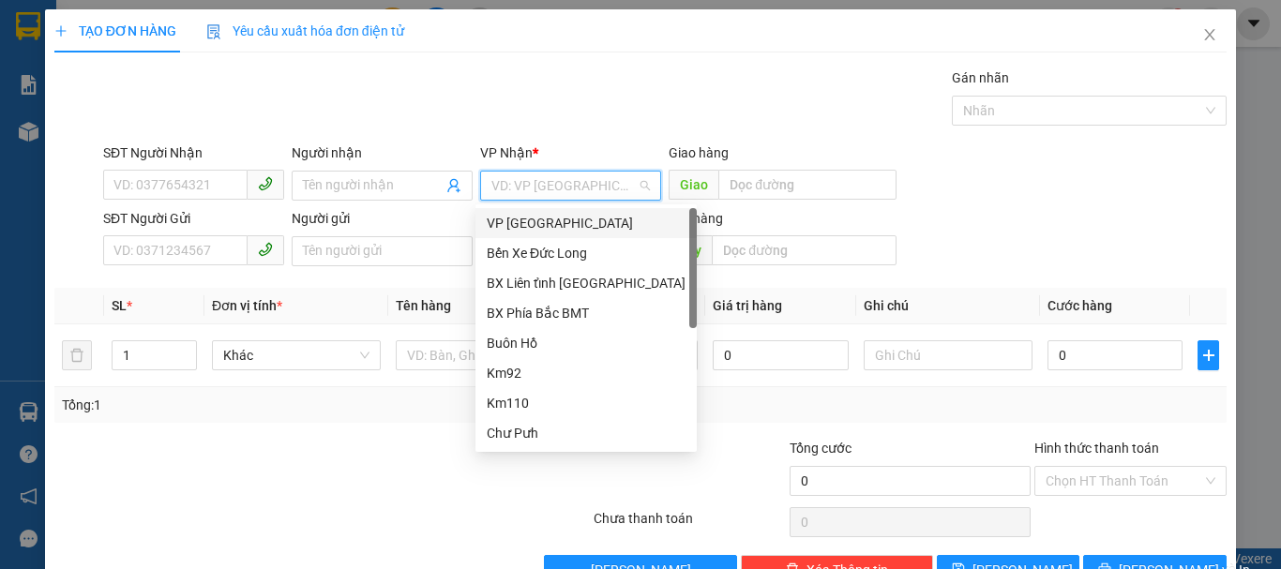
click at [524, 220] on div "VP Đà Lạt" at bounding box center [586, 223] width 199 height 21
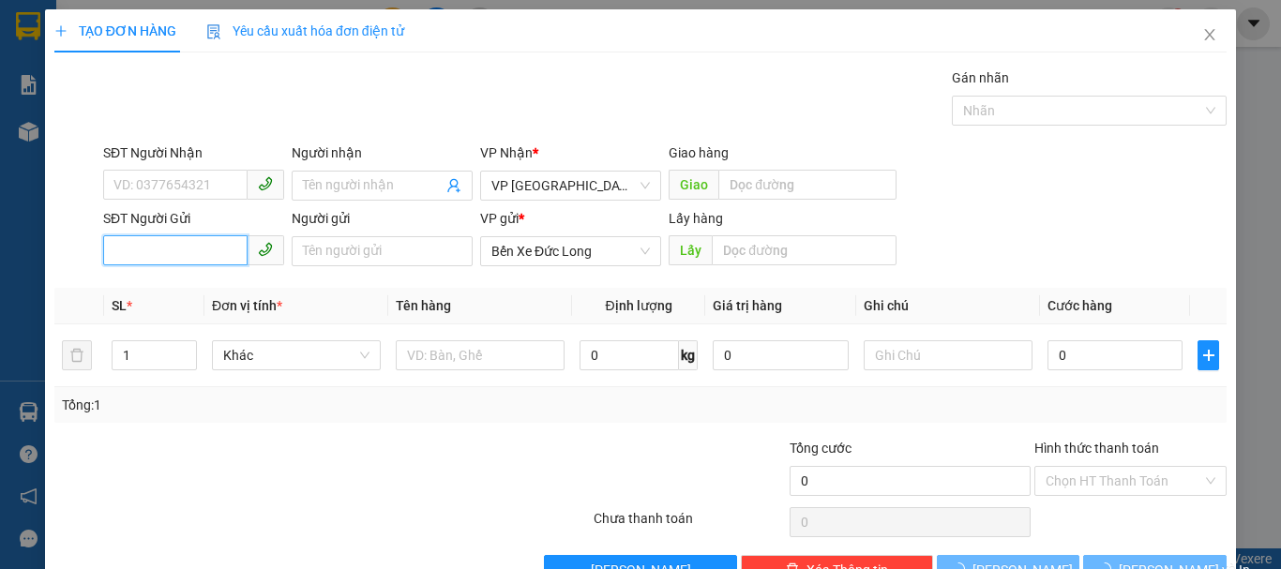
paste input "0905184170"
type input "0905184170"
click at [183, 247] on input "0905184170" at bounding box center [175, 250] width 144 height 30
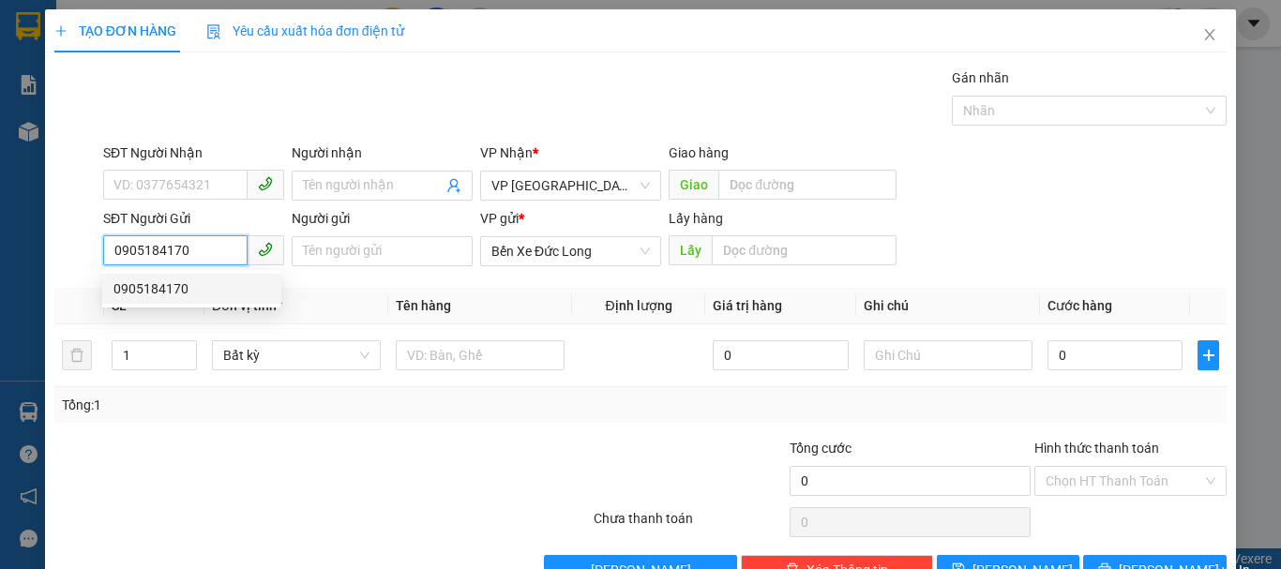
click at [168, 285] on div "0905184170" at bounding box center [191, 288] width 157 height 21
type input "Phdrang"
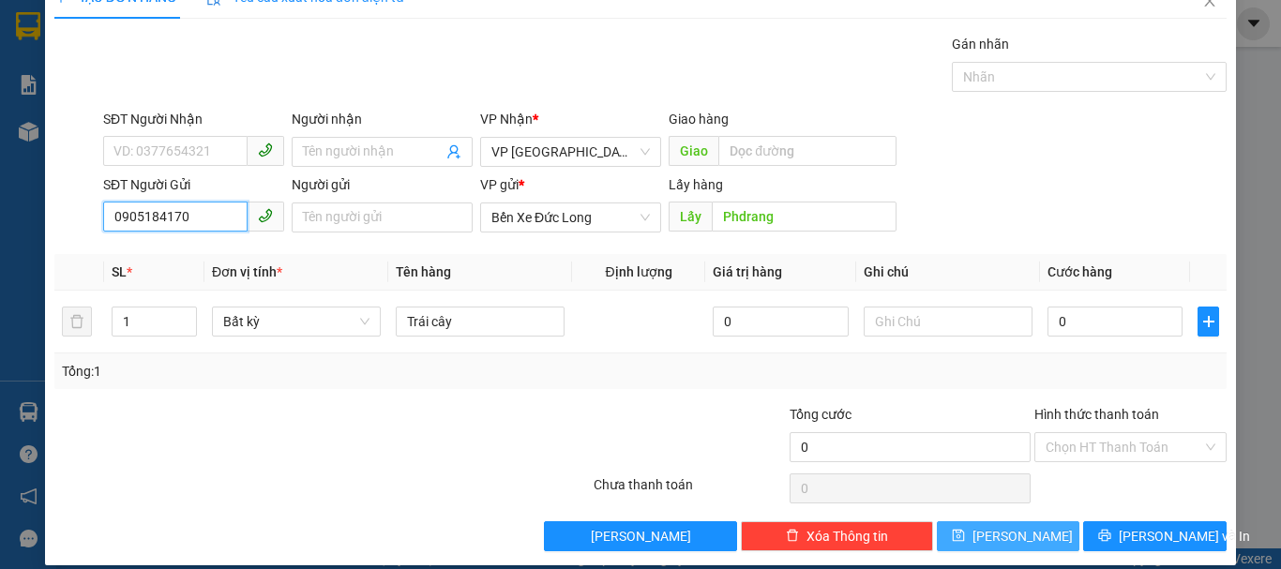
scroll to position [52, 0]
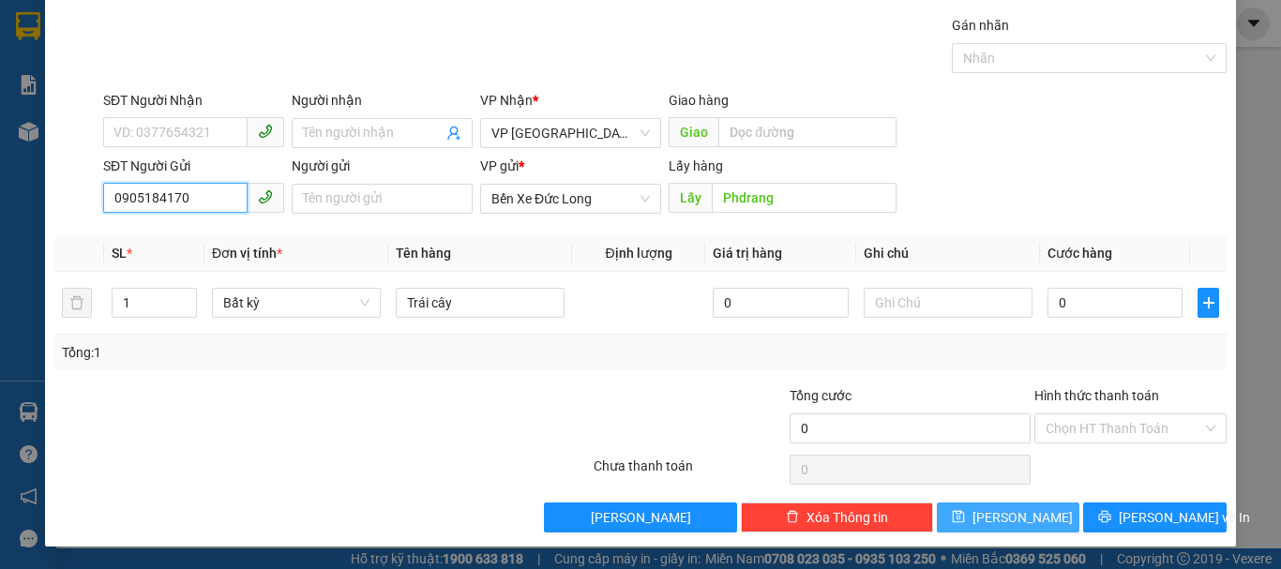
type input "0905184170"
click at [965, 517] on icon "save" at bounding box center [957, 516] width 13 height 13
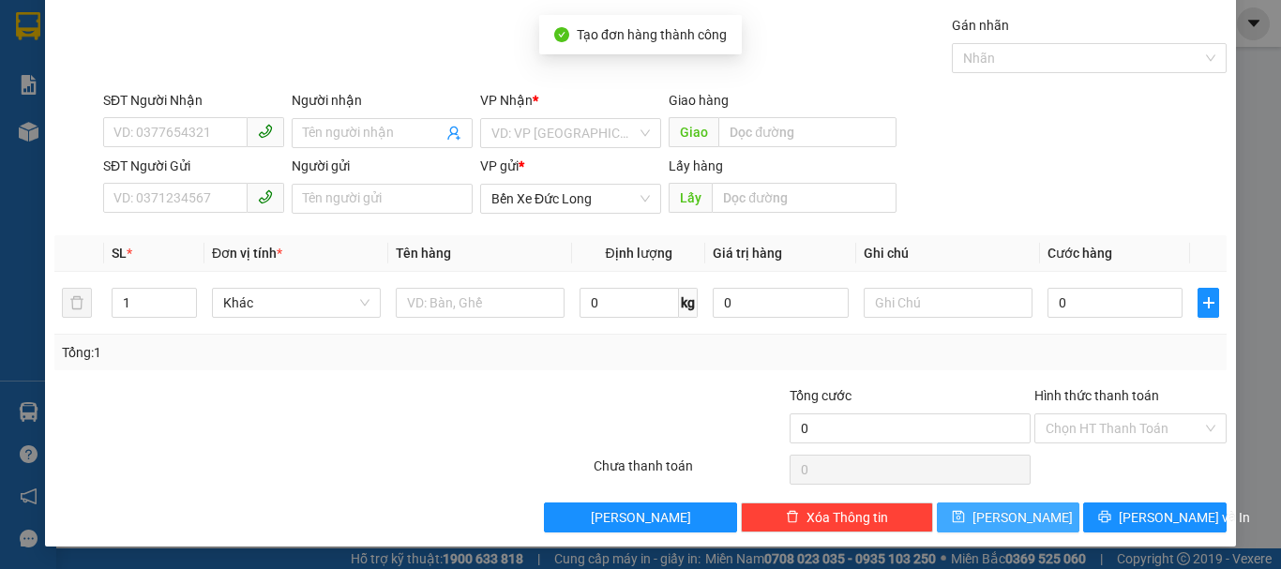
scroll to position [0, 0]
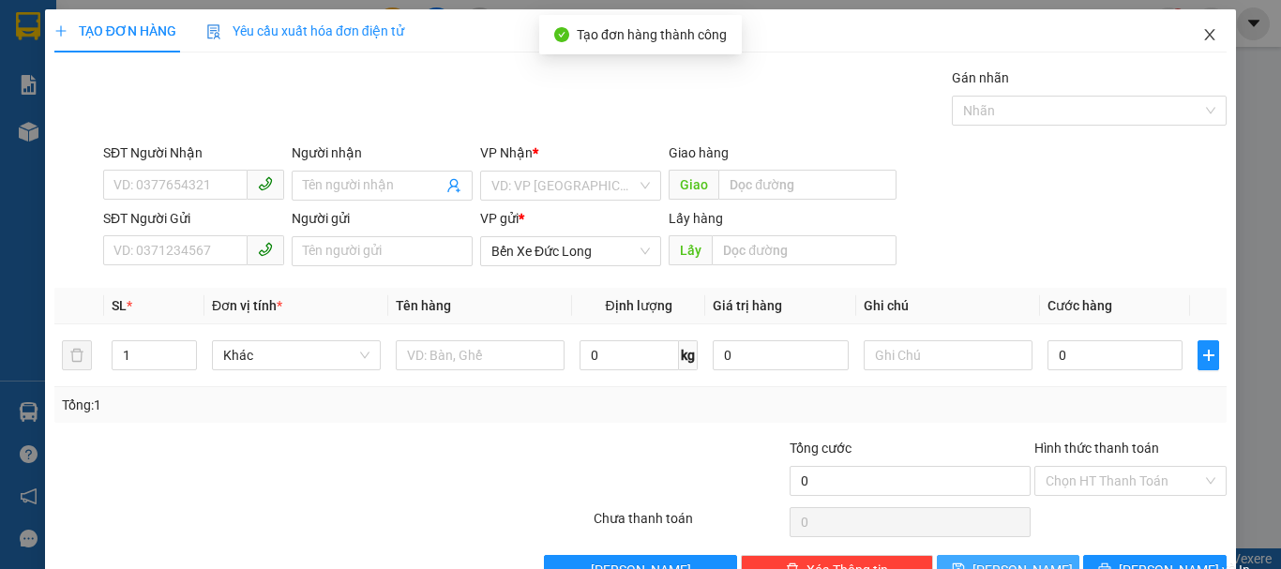
click at [1202, 32] on icon "close" at bounding box center [1209, 34] width 15 height 15
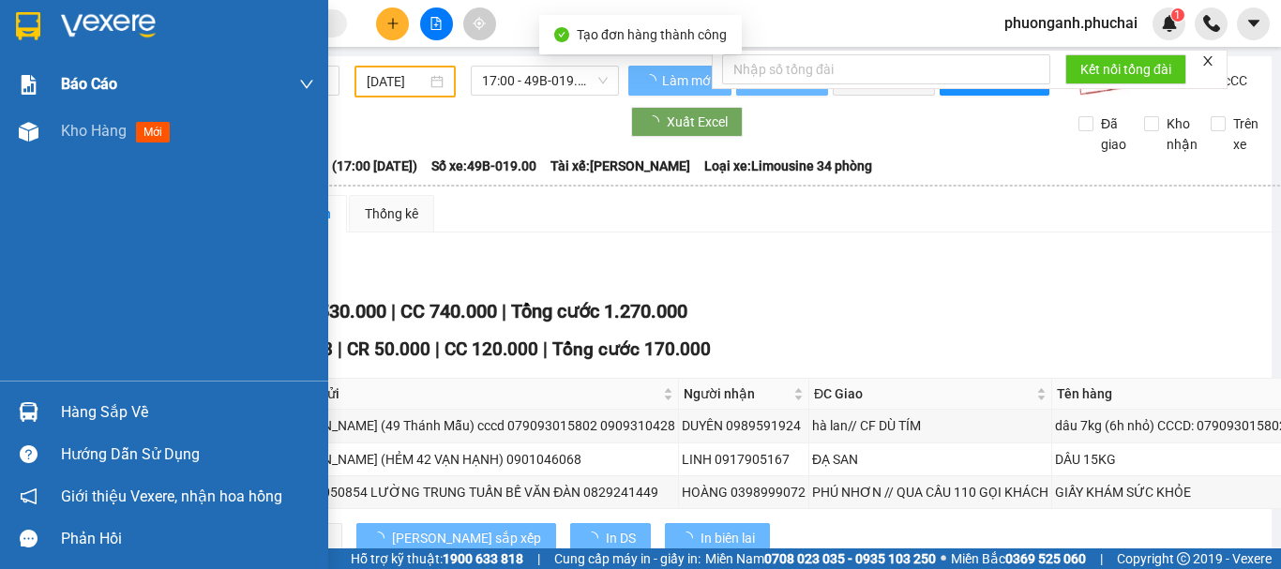
click at [101, 127] on span "Kho hàng" at bounding box center [94, 131] width 66 height 18
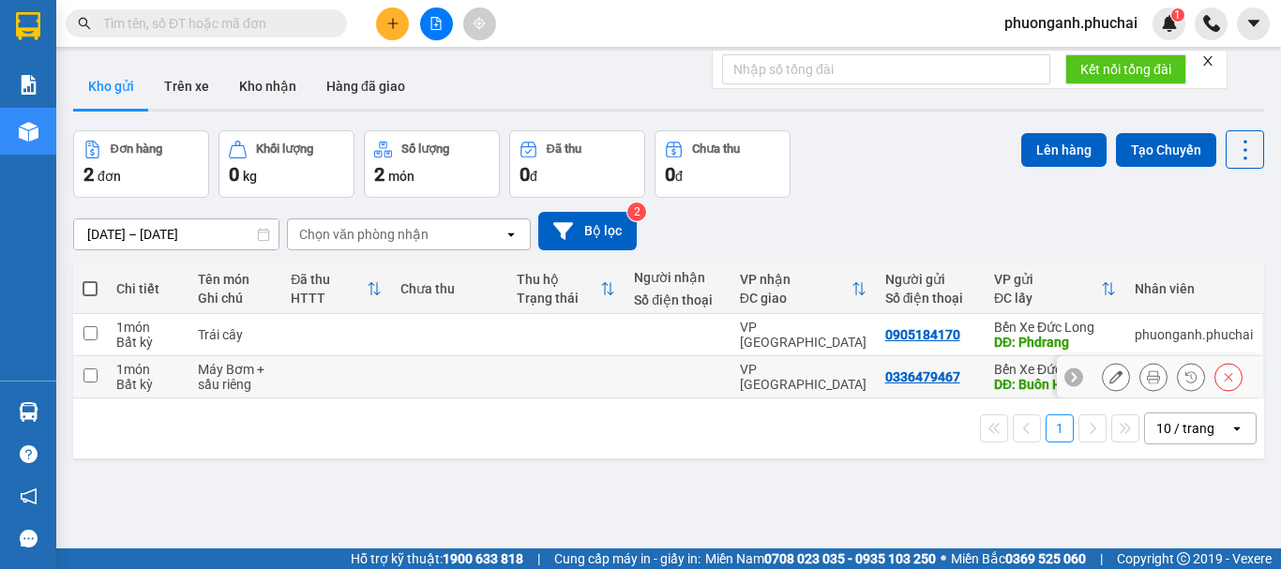
click at [135, 377] on div "Bất kỳ" at bounding box center [147, 384] width 63 height 15
checkbox input "true"
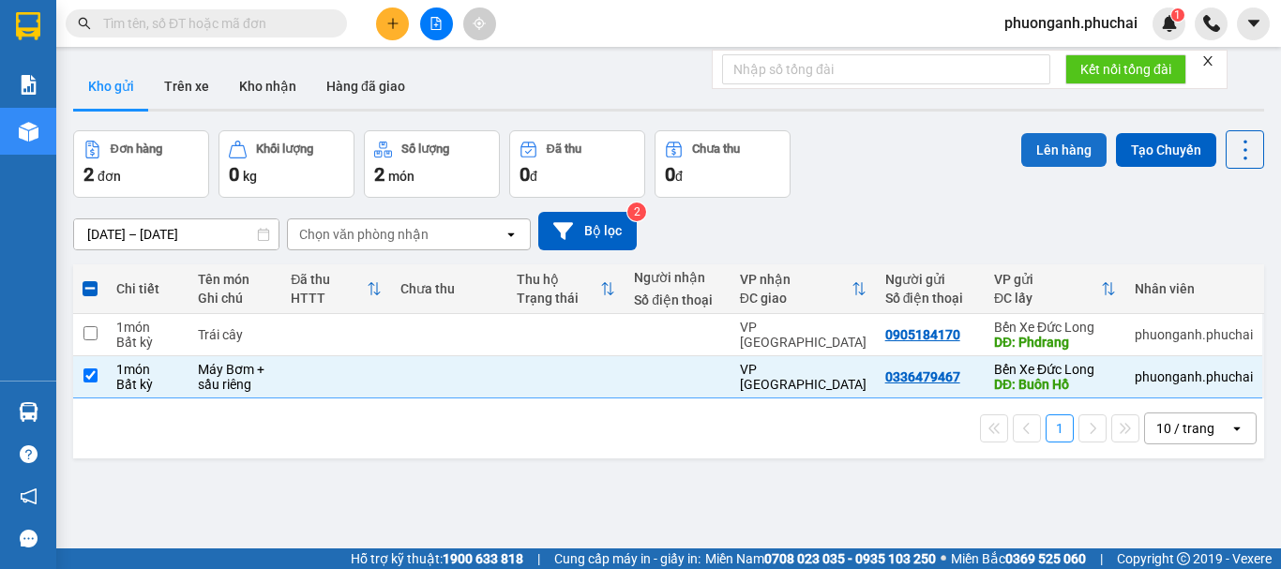
click at [1029, 160] on button "Lên hàng" at bounding box center [1063, 150] width 85 height 34
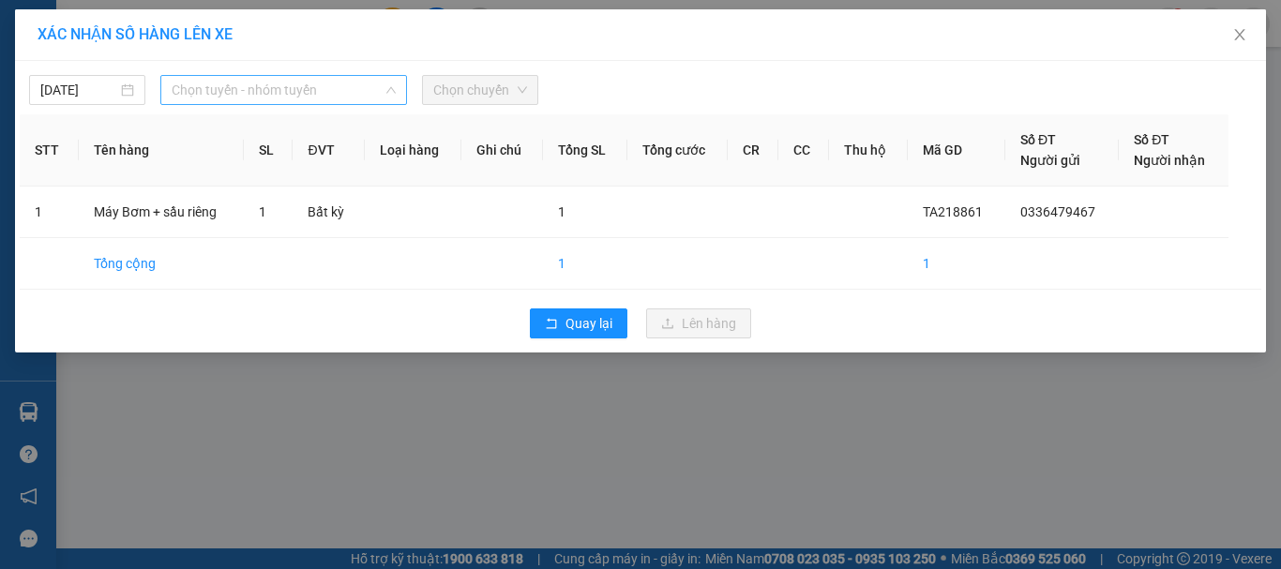
click at [221, 87] on span "Chọn tuyến - nhóm tuyến" at bounding box center [284, 90] width 224 height 28
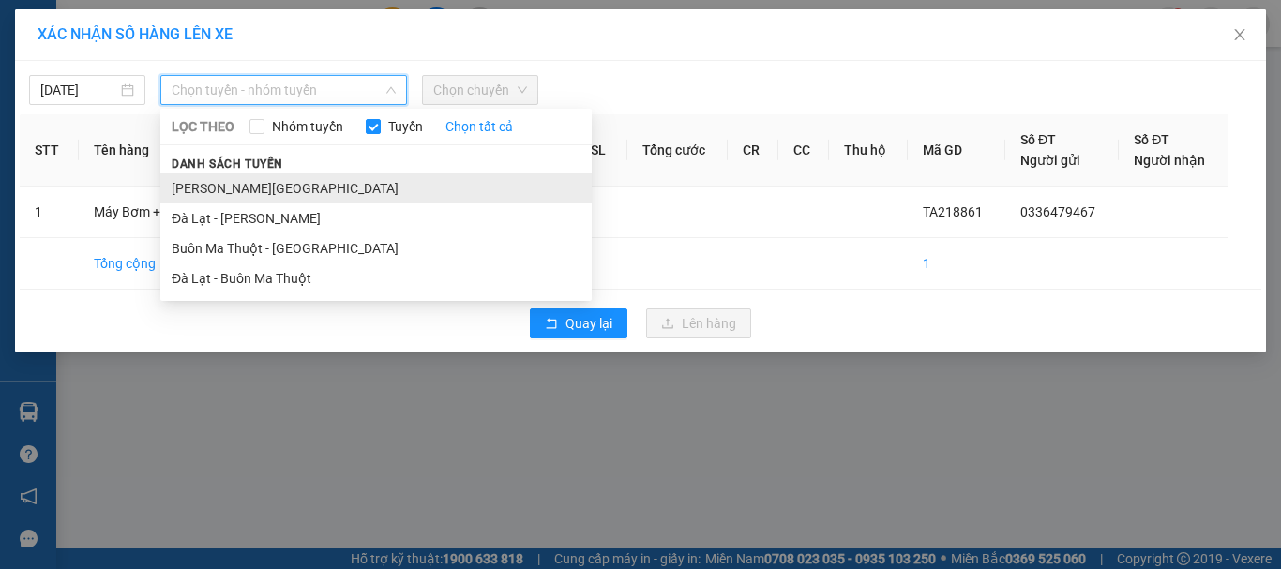
click at [206, 191] on li "Gia Lai - Đà Lạt" at bounding box center [375, 188] width 431 height 30
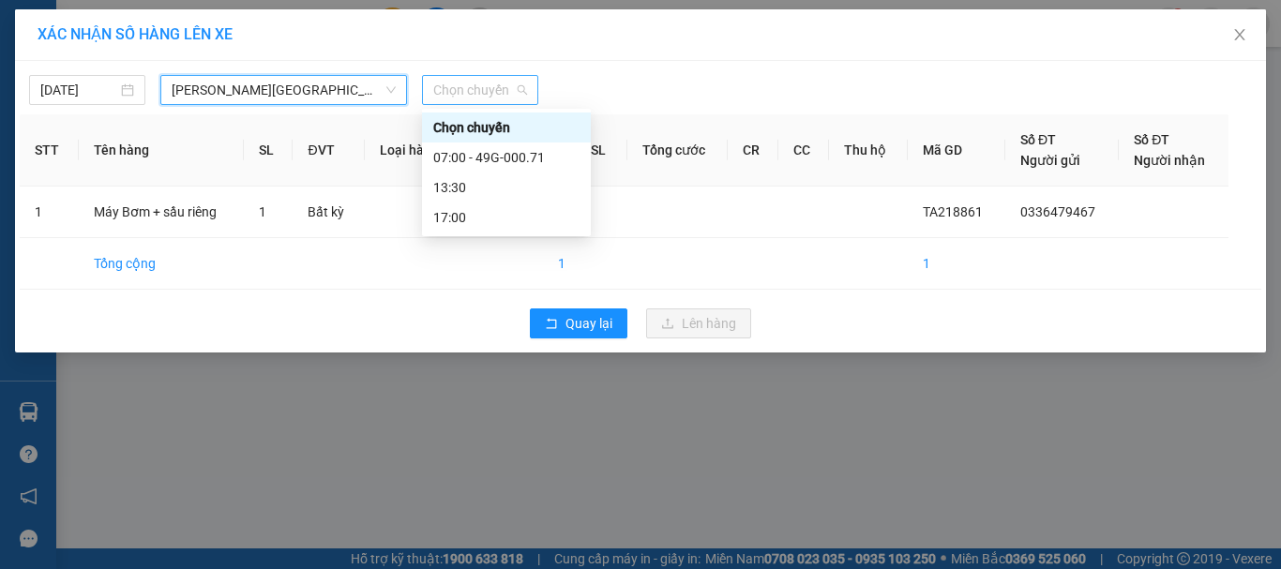
click at [516, 86] on span "Chọn chuyến" at bounding box center [480, 90] width 94 height 28
click at [464, 164] on div "07:00 - 49G-000.71" at bounding box center [506, 157] width 146 height 21
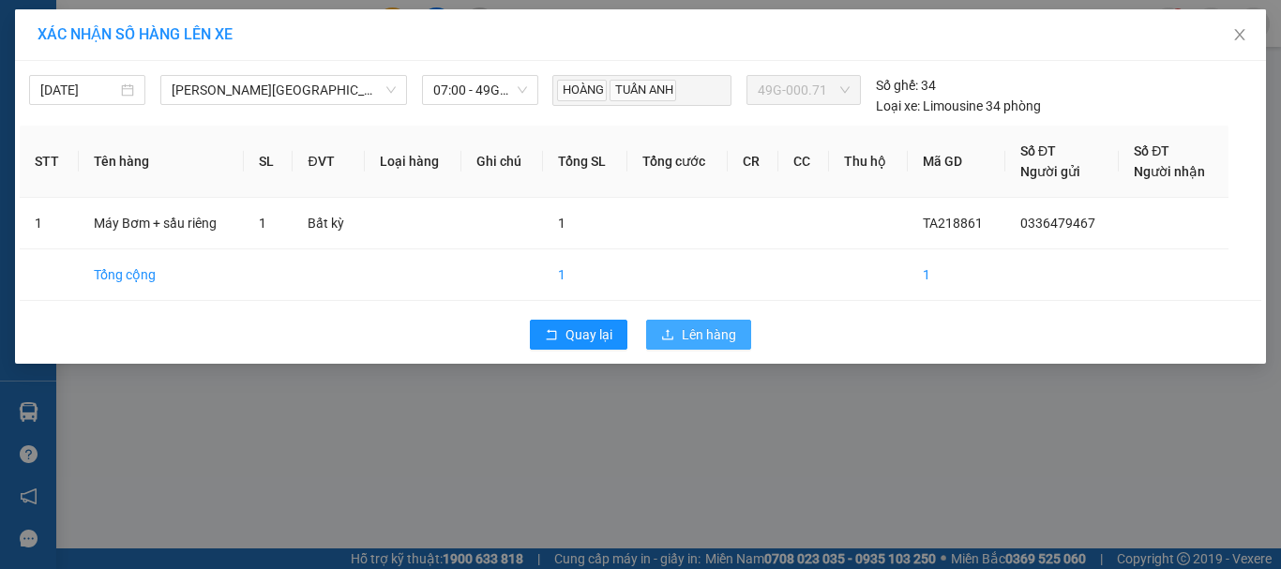
click at [711, 337] on span "Lên hàng" at bounding box center [708, 334] width 54 height 21
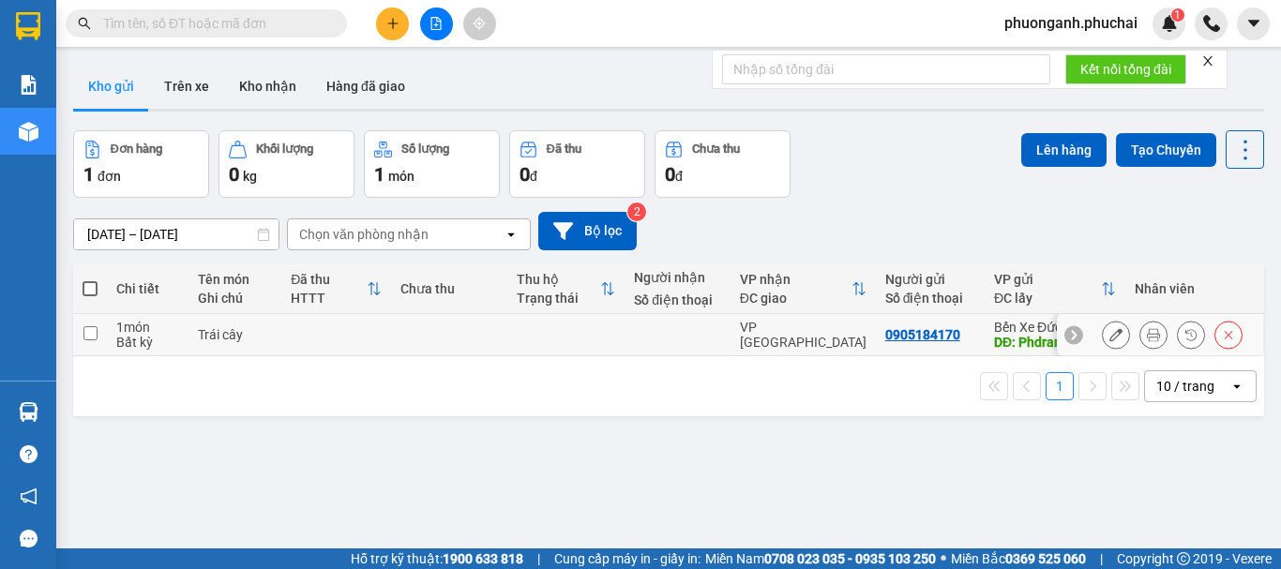
click at [297, 330] on td at bounding box center [335, 335] width 109 height 42
checkbox input "true"
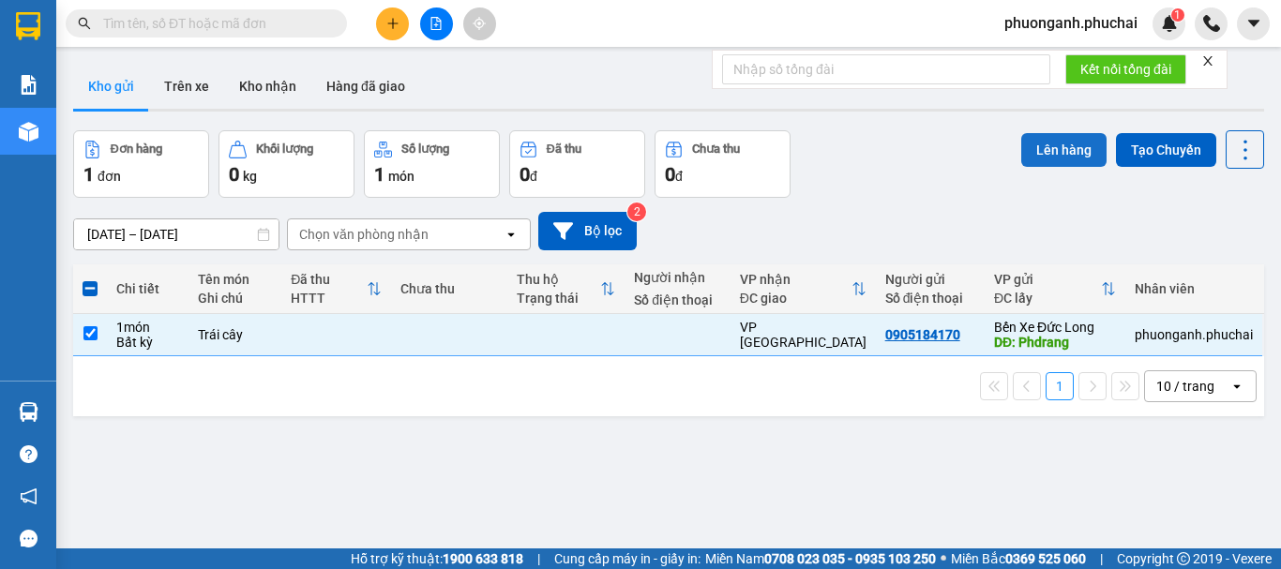
click at [1037, 152] on button "Lên hàng" at bounding box center [1063, 150] width 85 height 34
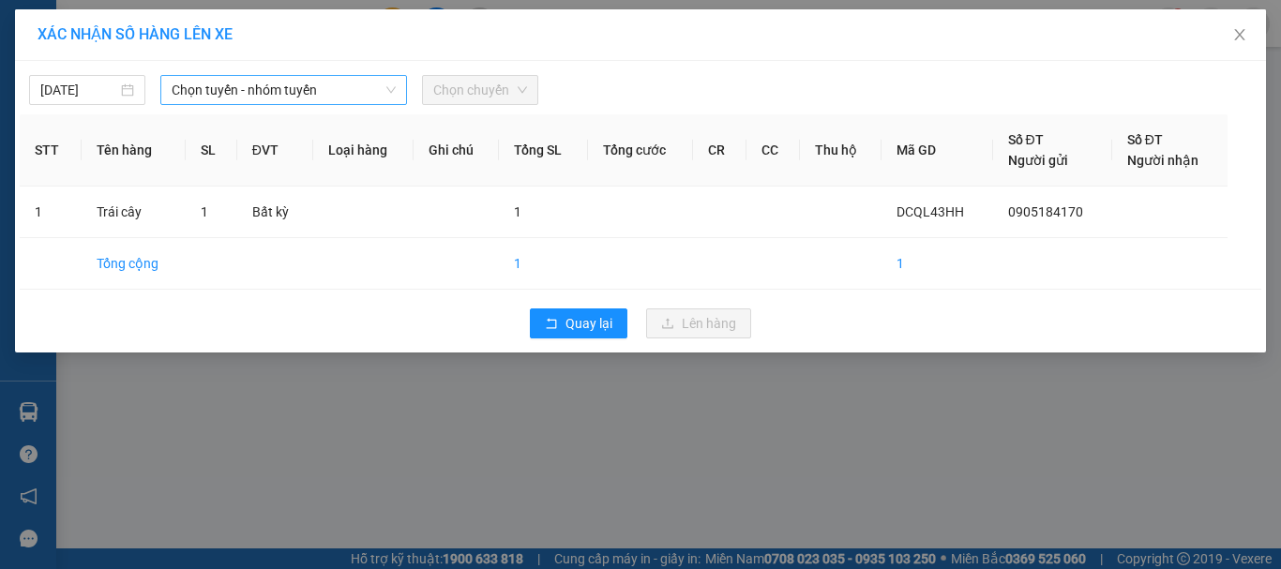
click at [283, 88] on span "Chọn tuyến - nhóm tuyến" at bounding box center [284, 90] width 224 height 28
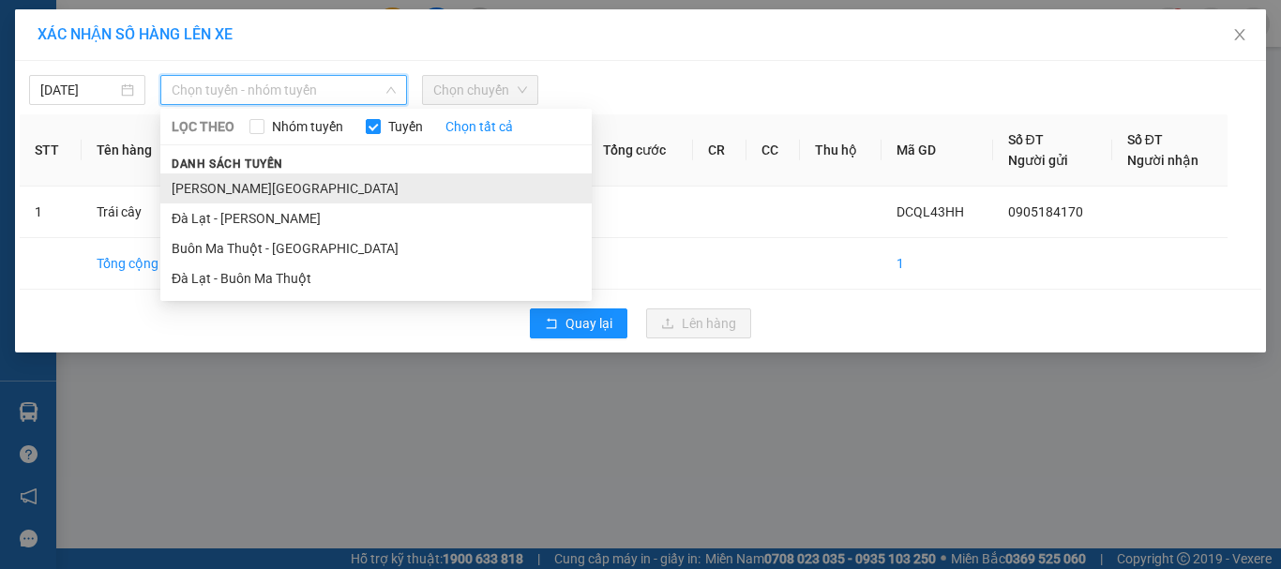
click at [202, 183] on li "Gia Lai - Đà Lạt" at bounding box center [375, 188] width 431 height 30
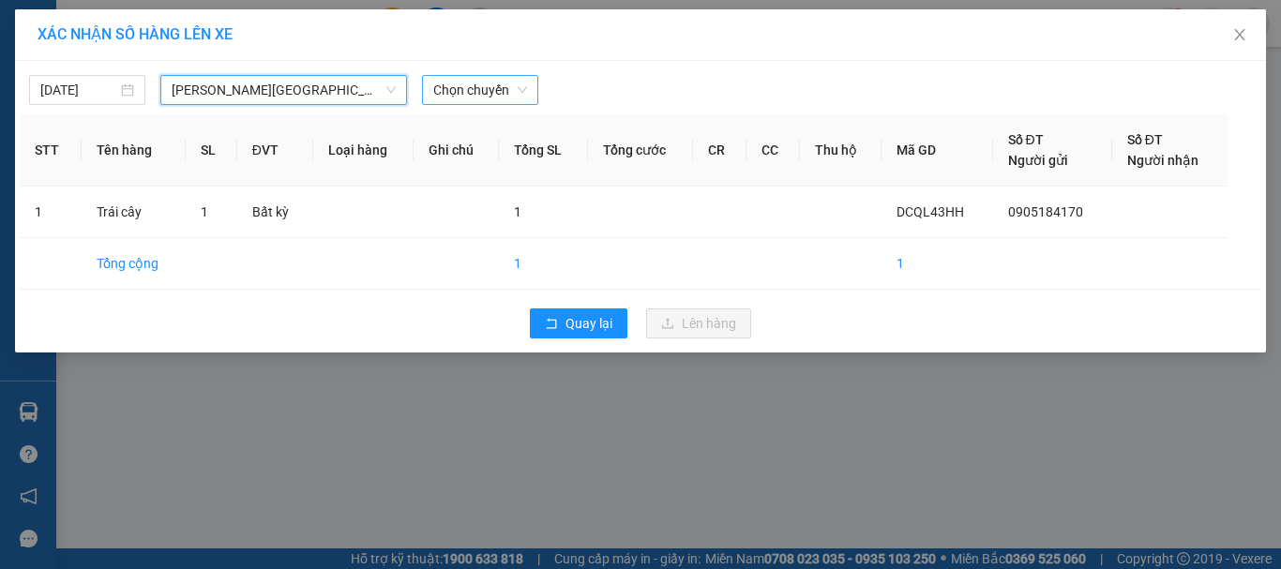
click at [499, 99] on span "Chọn chuyến" at bounding box center [480, 90] width 94 height 28
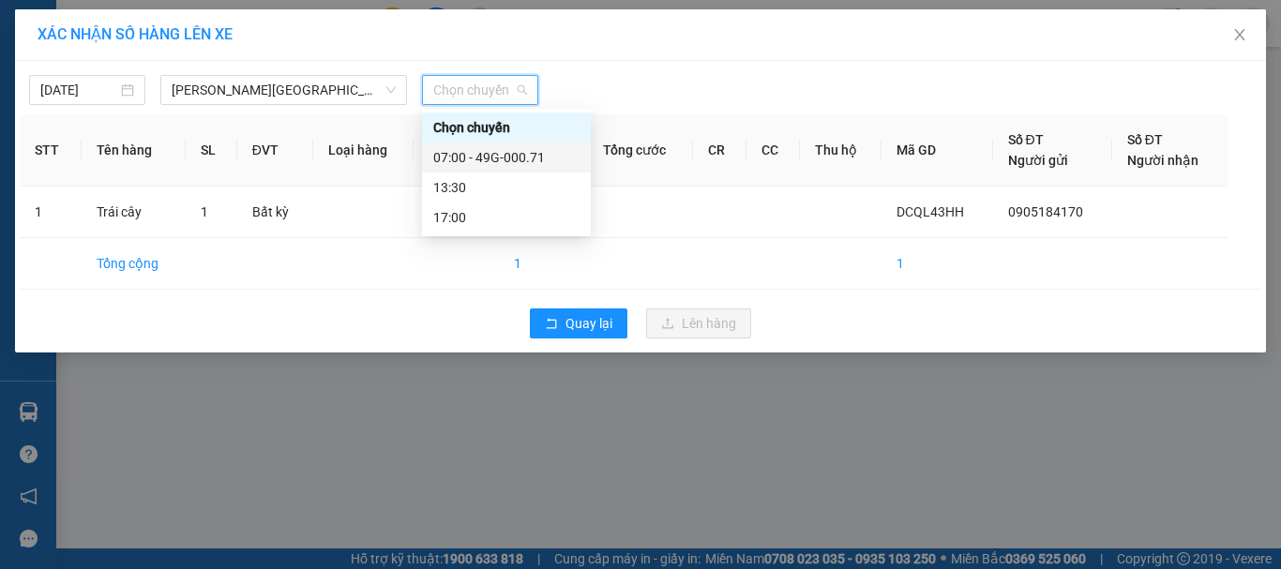
click at [468, 153] on div "07:00 - 49G-000.71" at bounding box center [506, 157] width 146 height 21
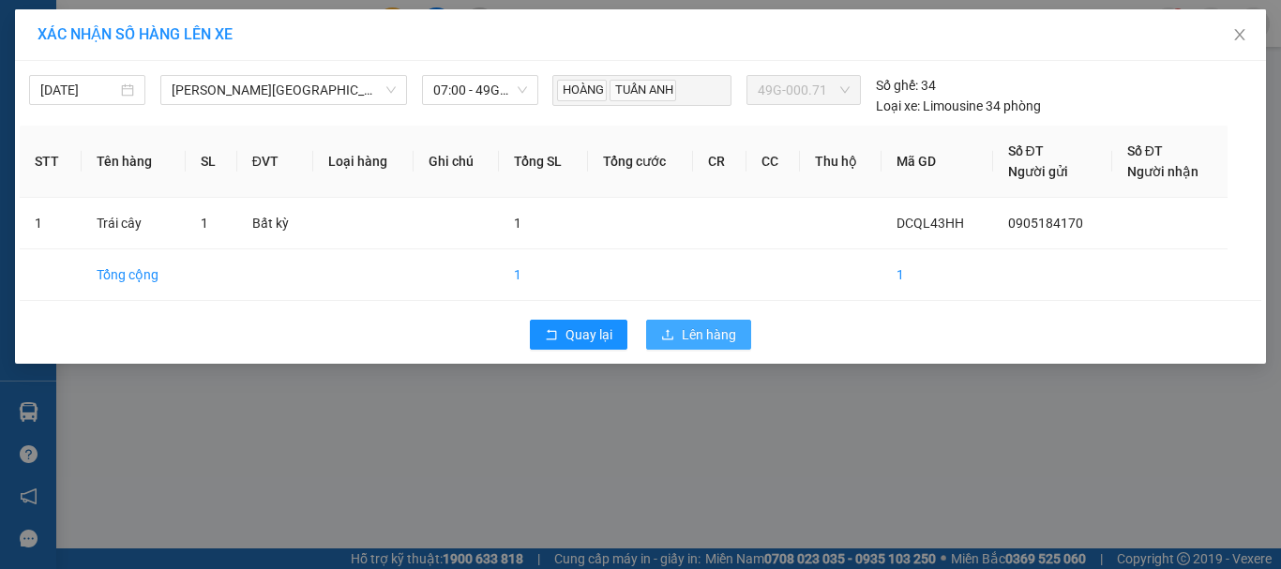
click at [714, 340] on span "Lên hàng" at bounding box center [708, 334] width 54 height 21
